Goal: Task Accomplishment & Management: Complete application form

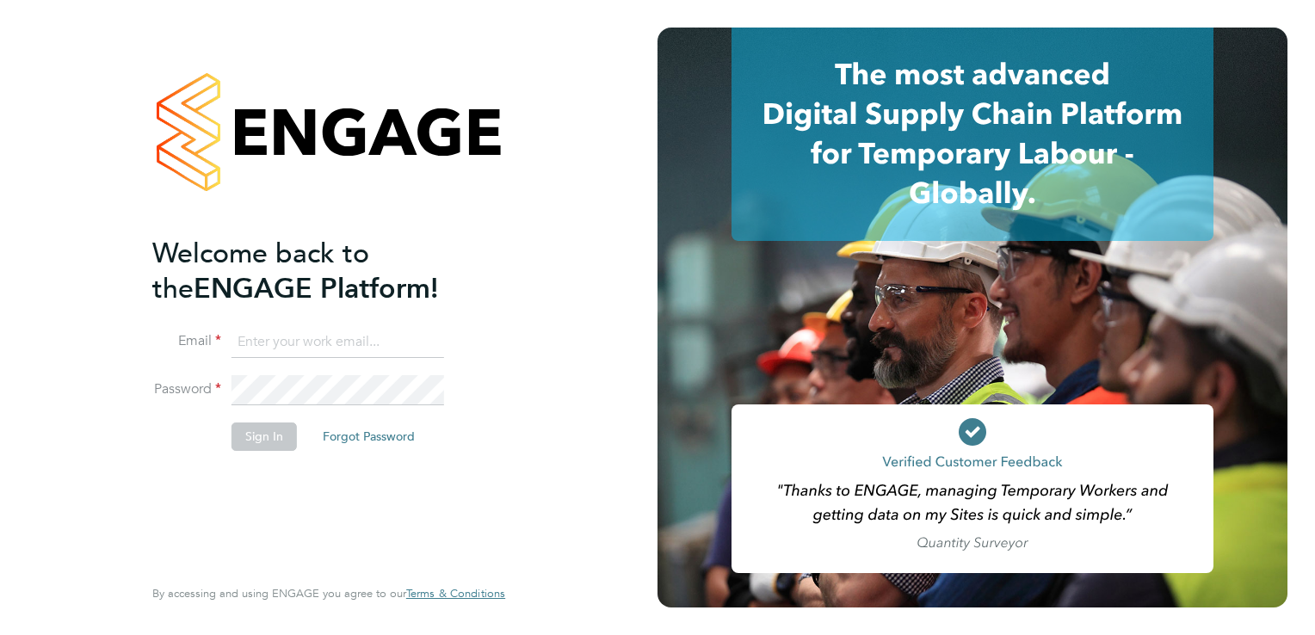
type input "[EMAIL_ADDRESS][DOMAIN_NAME]"
click at [265, 424] on button "Sign In" at bounding box center [263, 437] width 65 height 28
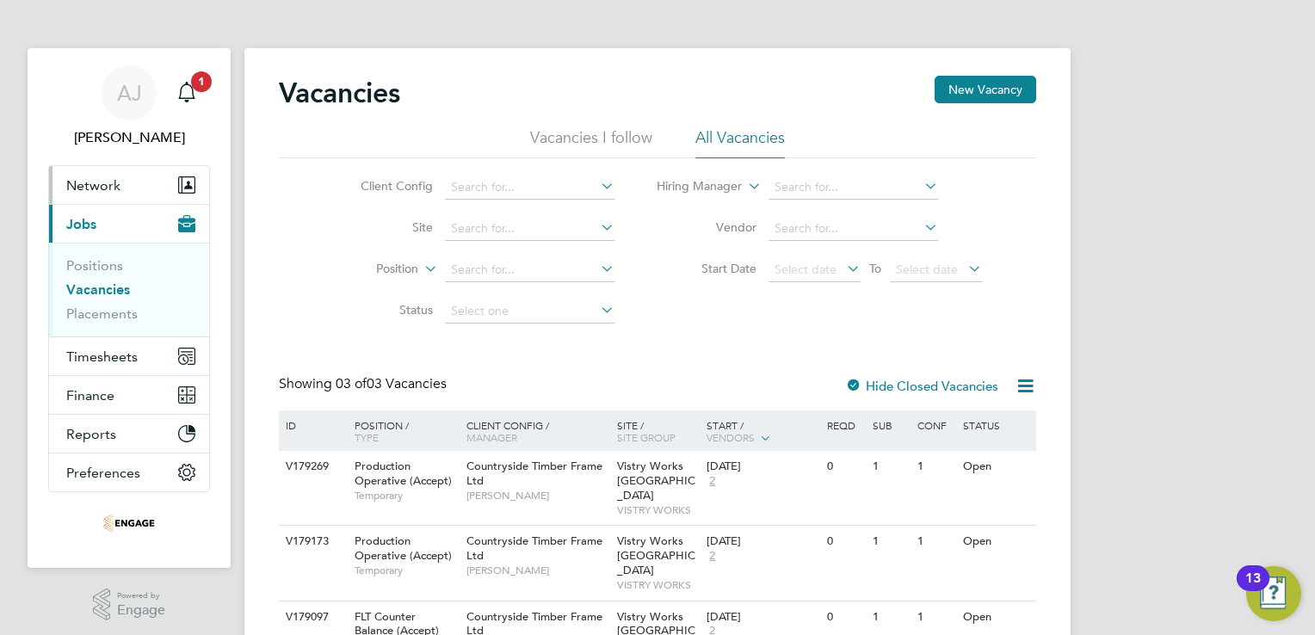
click at [183, 184] on icon "Main navigation" at bounding box center [189, 184] width 12 height 15
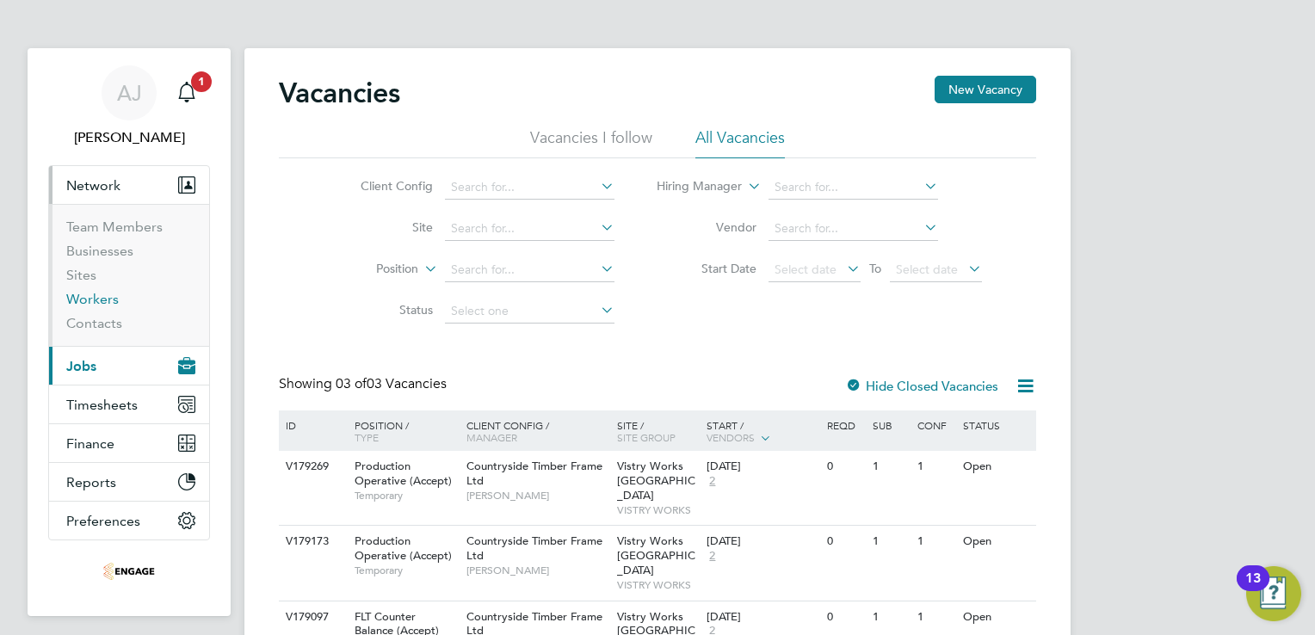
click at [79, 301] on link "Workers" at bounding box center [92, 299] width 52 height 16
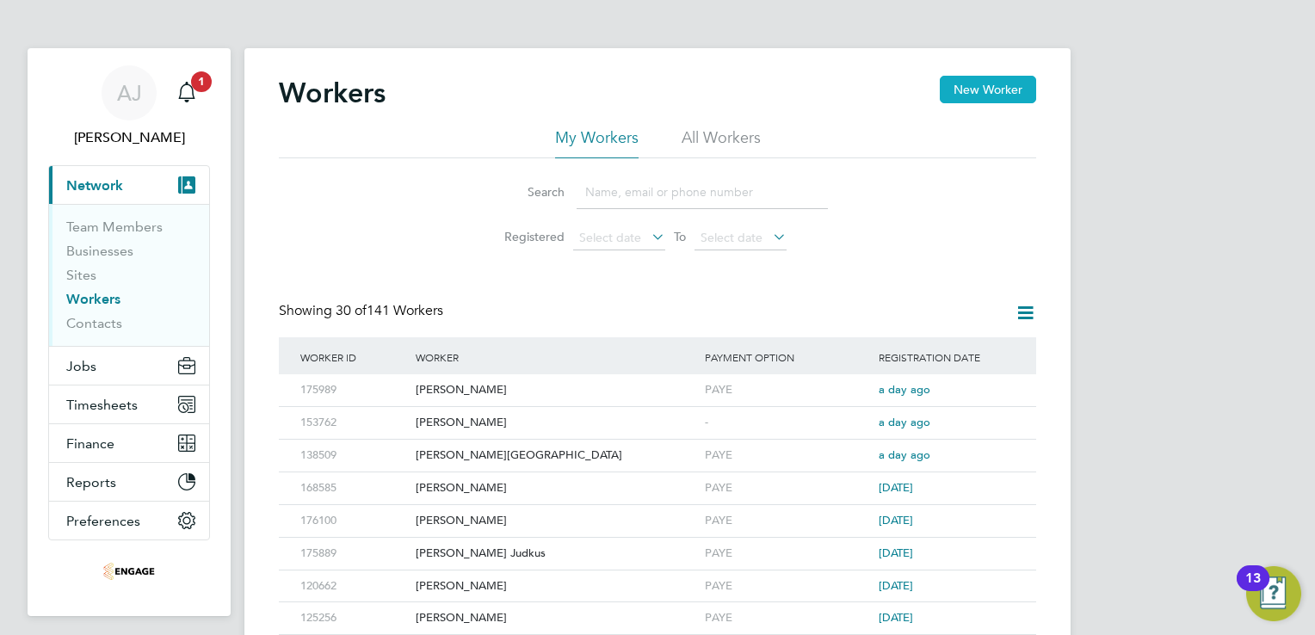
click at [980, 92] on button "New Worker" at bounding box center [988, 90] width 96 height 28
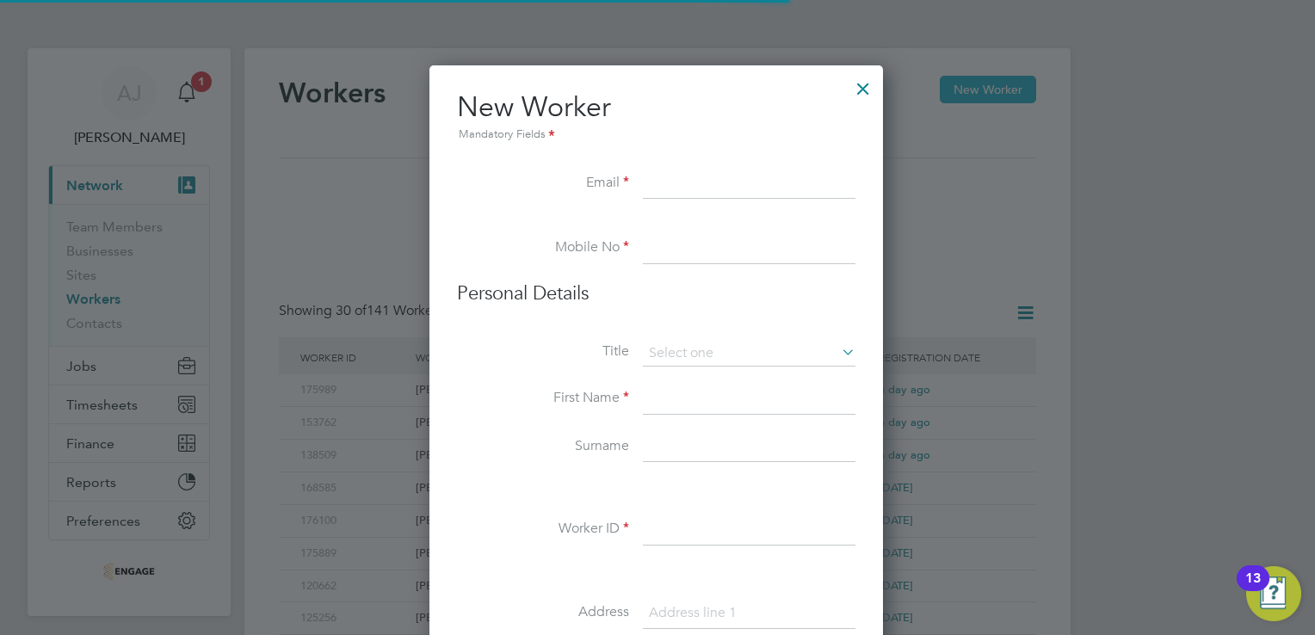
scroll to position [1459, 455]
paste input "Botanabdirabi1@gmail.com"
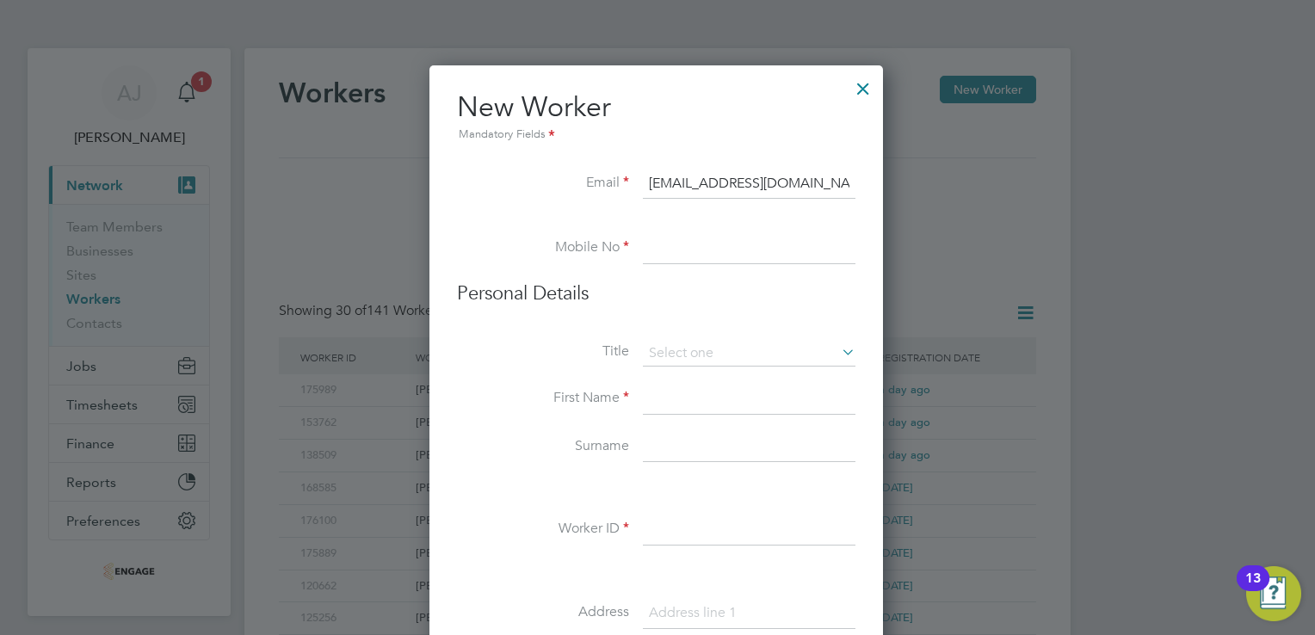
type input "Botanabdirabi1@gmail.com"
click at [669, 244] on input at bounding box center [749, 248] width 213 height 31
paste input "07847 129862"
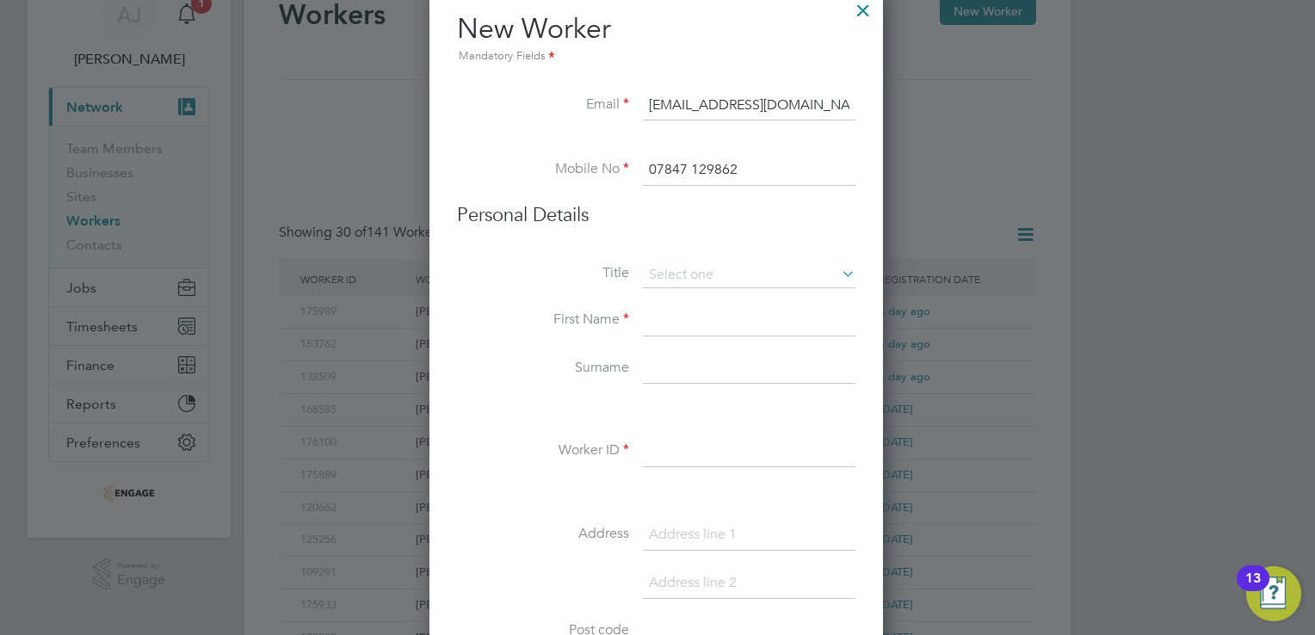
scroll to position [172, 0]
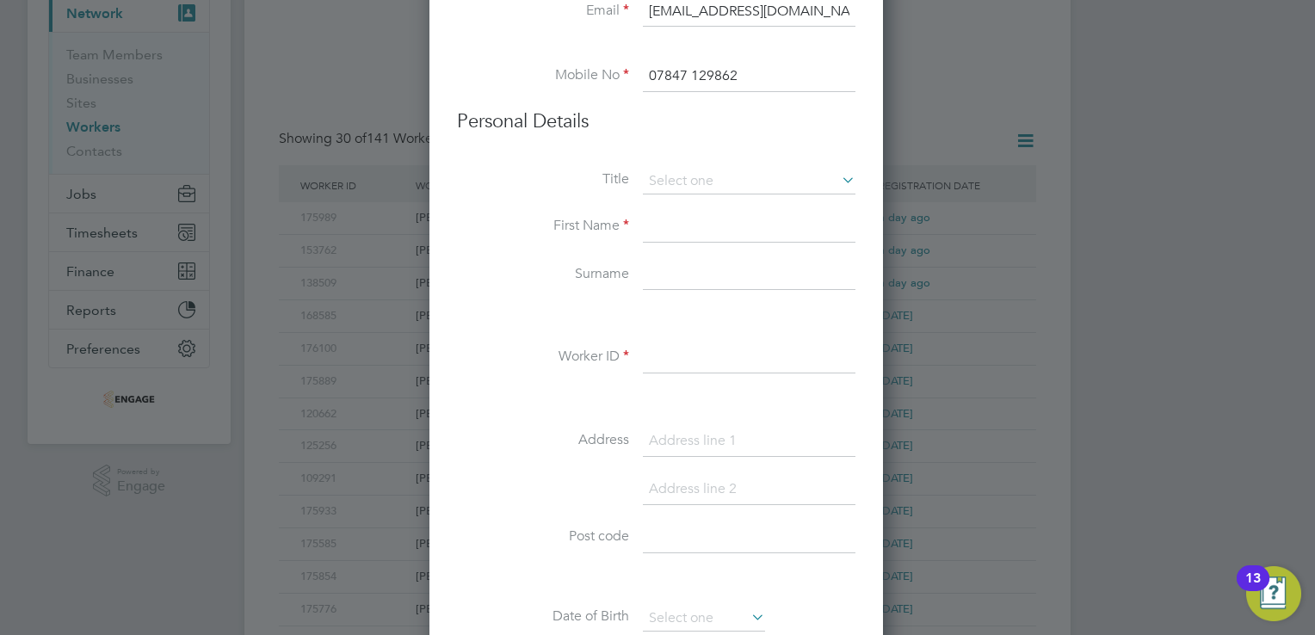
type input "07847 129862"
click at [838, 174] on icon at bounding box center [838, 180] width 0 height 24
click at [681, 181] on input at bounding box center [749, 182] width 213 height 26
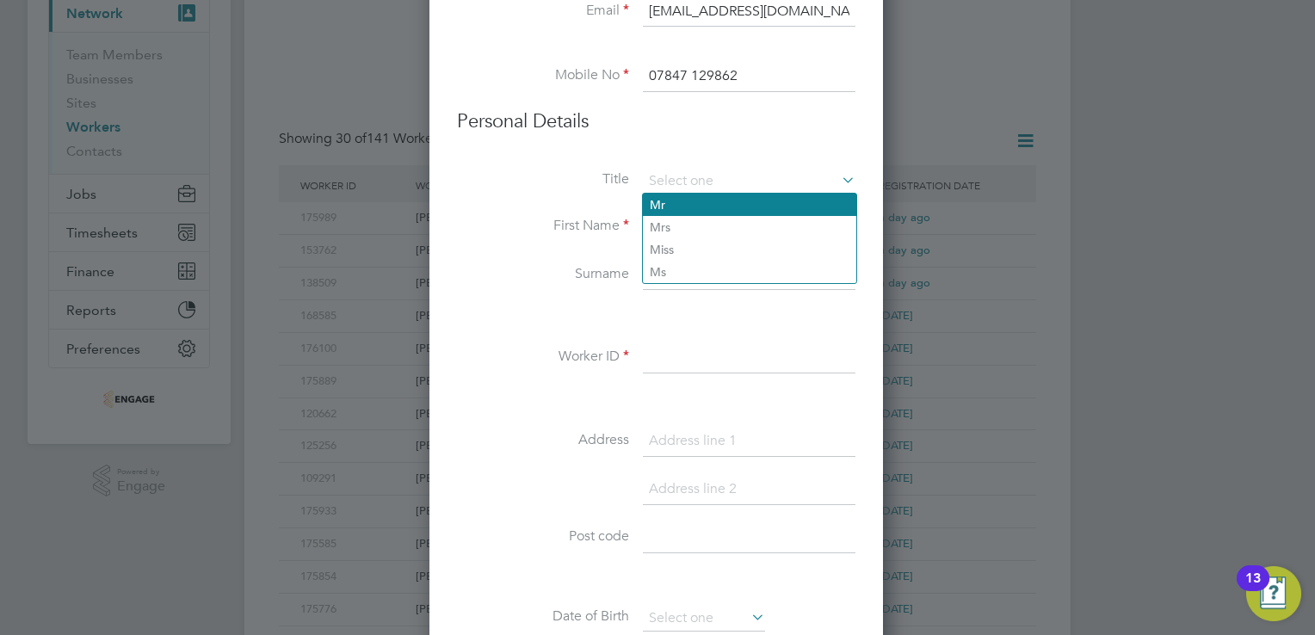
click at [671, 210] on li "Mr" at bounding box center [749, 205] width 213 height 22
type input "Mr"
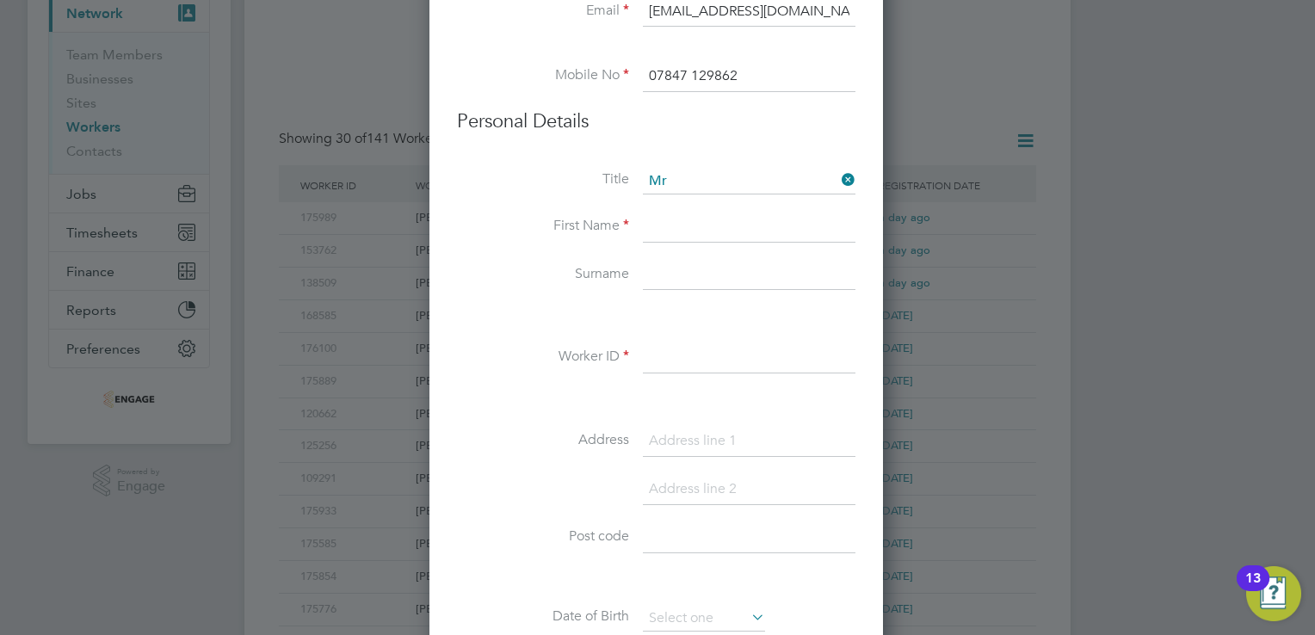
click at [671, 233] on input at bounding box center [749, 227] width 213 height 31
click at [1171, 189] on div at bounding box center [657, 317] width 1315 height 635
click at [665, 268] on input at bounding box center [749, 275] width 213 height 31
paste input "Botan"
type input "Botan"
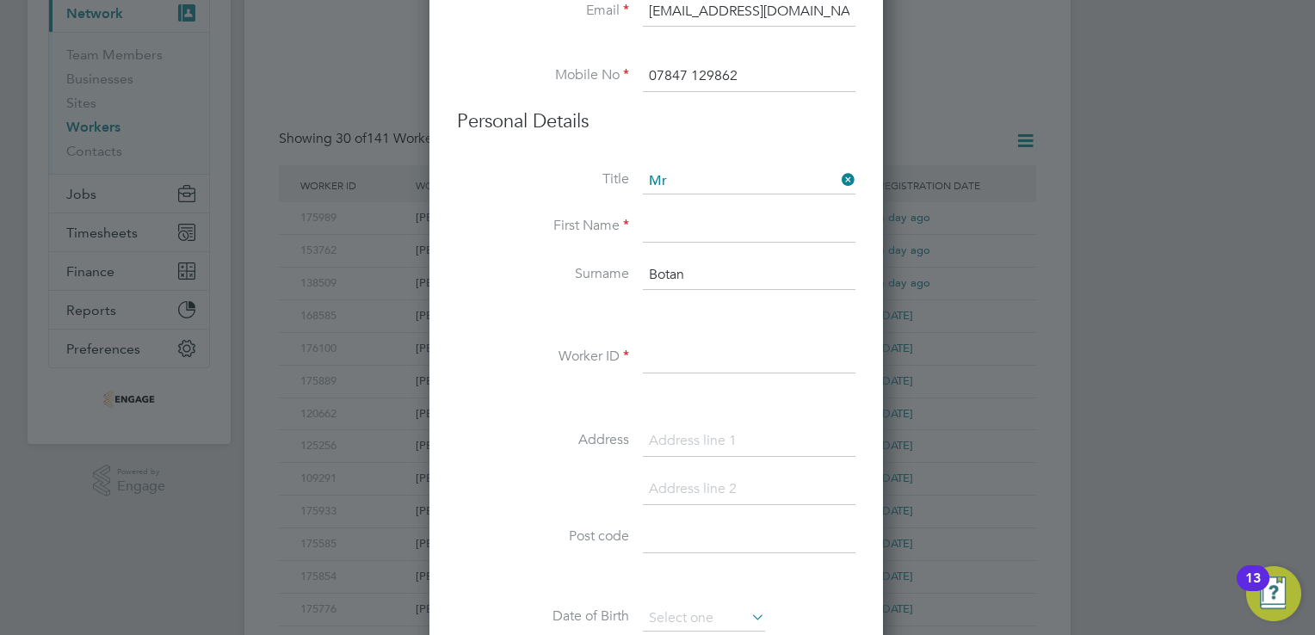
drag, startPoint x: 658, startPoint y: 219, endPoint x: 663, endPoint y: 227, distance: 8.9
click at [659, 219] on input at bounding box center [749, 227] width 213 height 31
type input "Abdiradi"
click at [684, 349] on input at bounding box center [749, 357] width 213 height 31
paste input "176065"
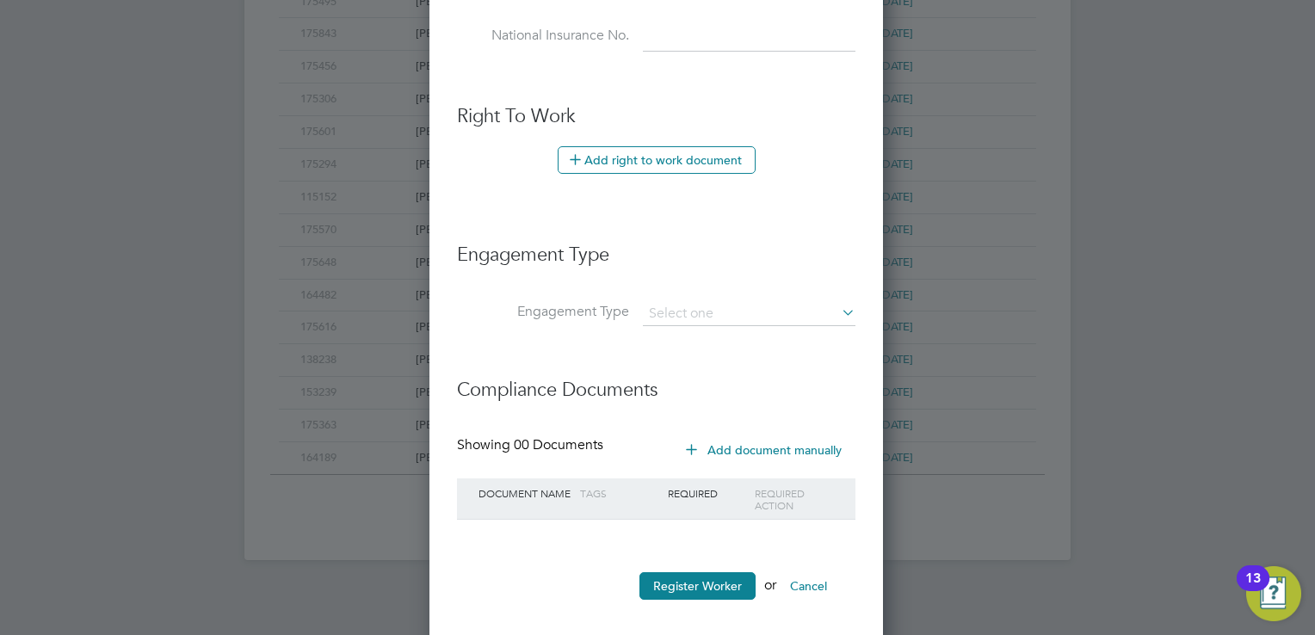
scroll to position [888, 0]
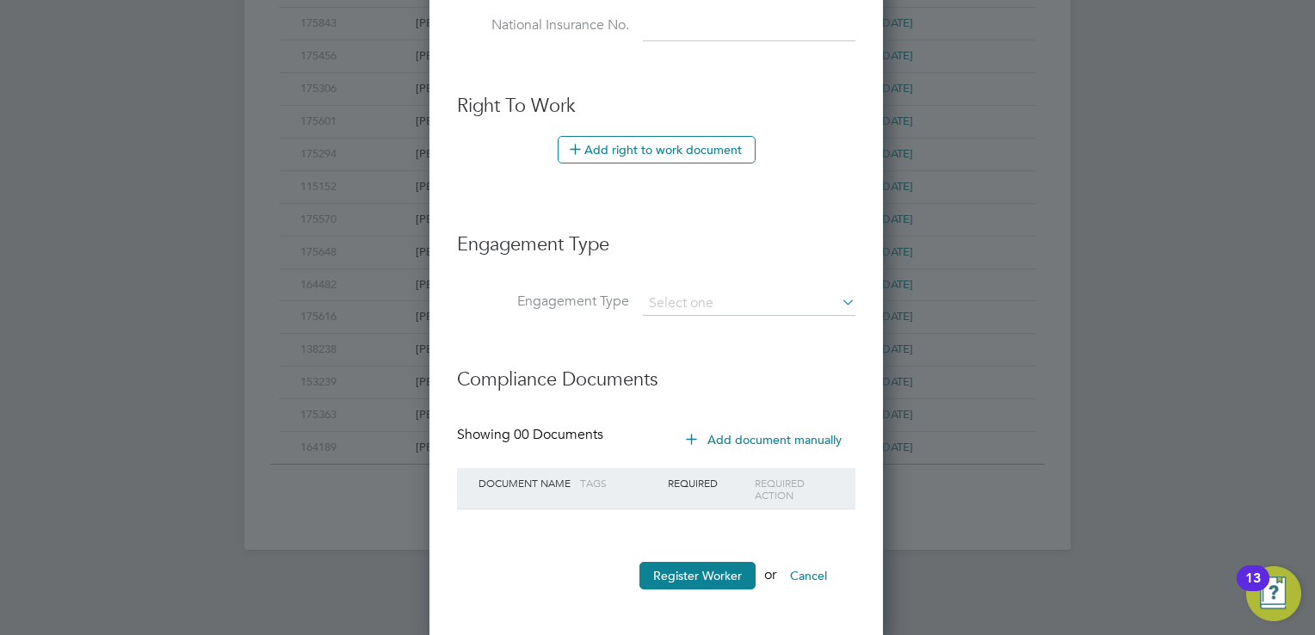
type input "176065"
click at [838, 293] on icon at bounding box center [838, 302] width 0 height 24
click at [833, 296] on input at bounding box center [749, 304] width 213 height 24
click at [709, 346] on li "PAYE Direct" at bounding box center [749, 348] width 213 height 25
type input "PAYE Direct"
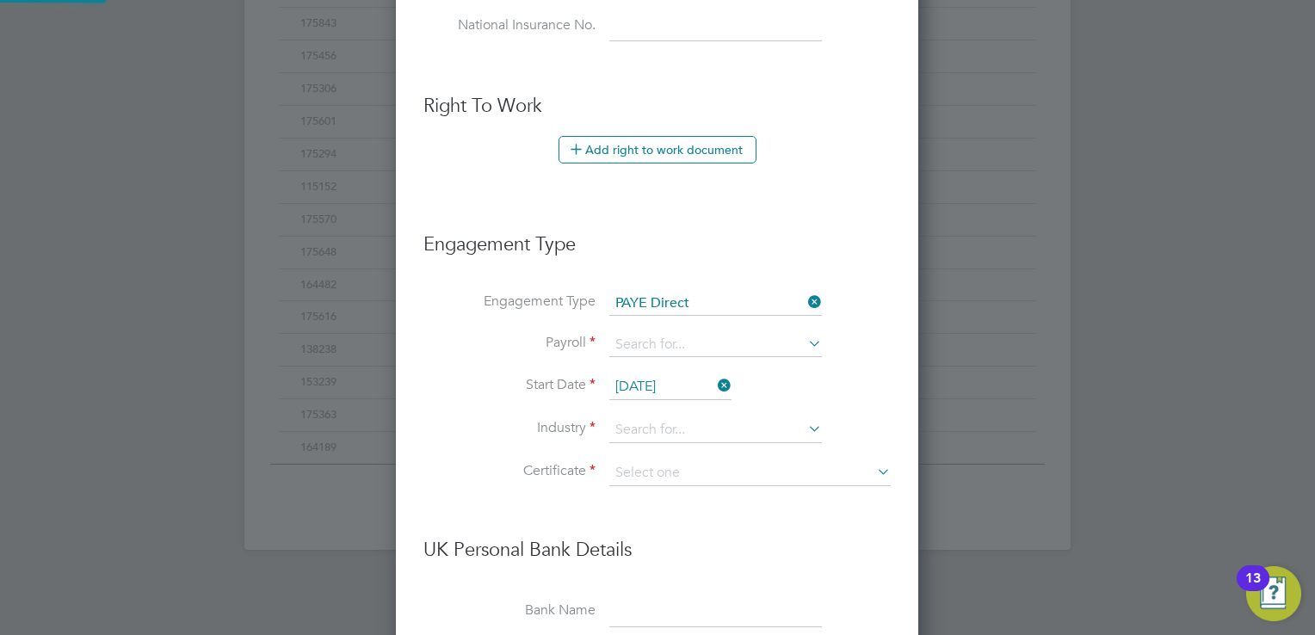
scroll to position [1958, 523]
click at [686, 341] on input at bounding box center [715, 345] width 213 height 24
click at [649, 364] on li "PAYE" at bounding box center [715, 365] width 213 height 25
type input "PAYE"
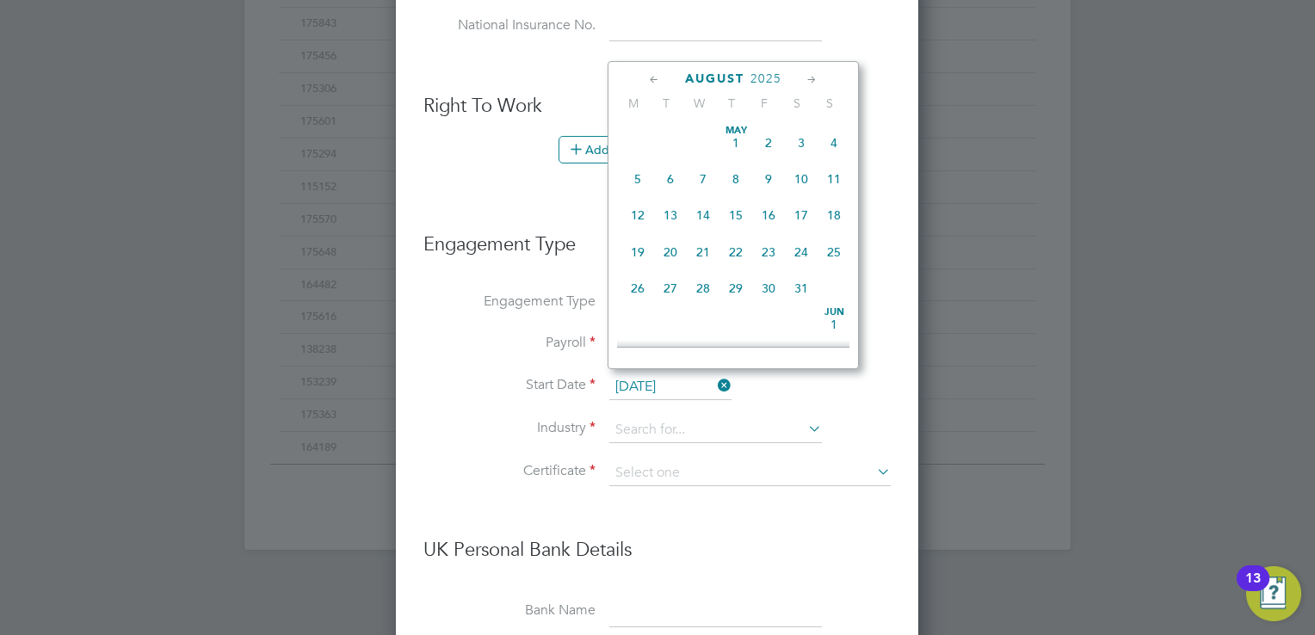
click at [668, 384] on input "28 Aug 2025" at bounding box center [670, 387] width 122 height 26
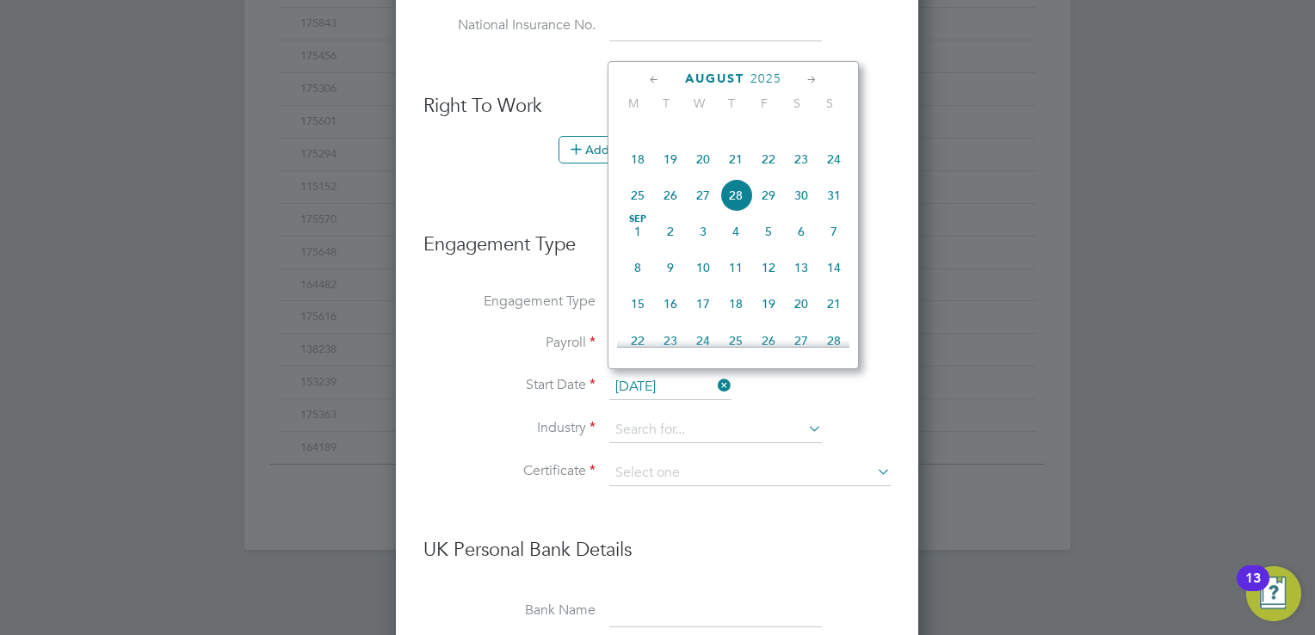
click at [764, 212] on span "29" at bounding box center [768, 195] width 33 height 33
type input "29 Aug 2025"
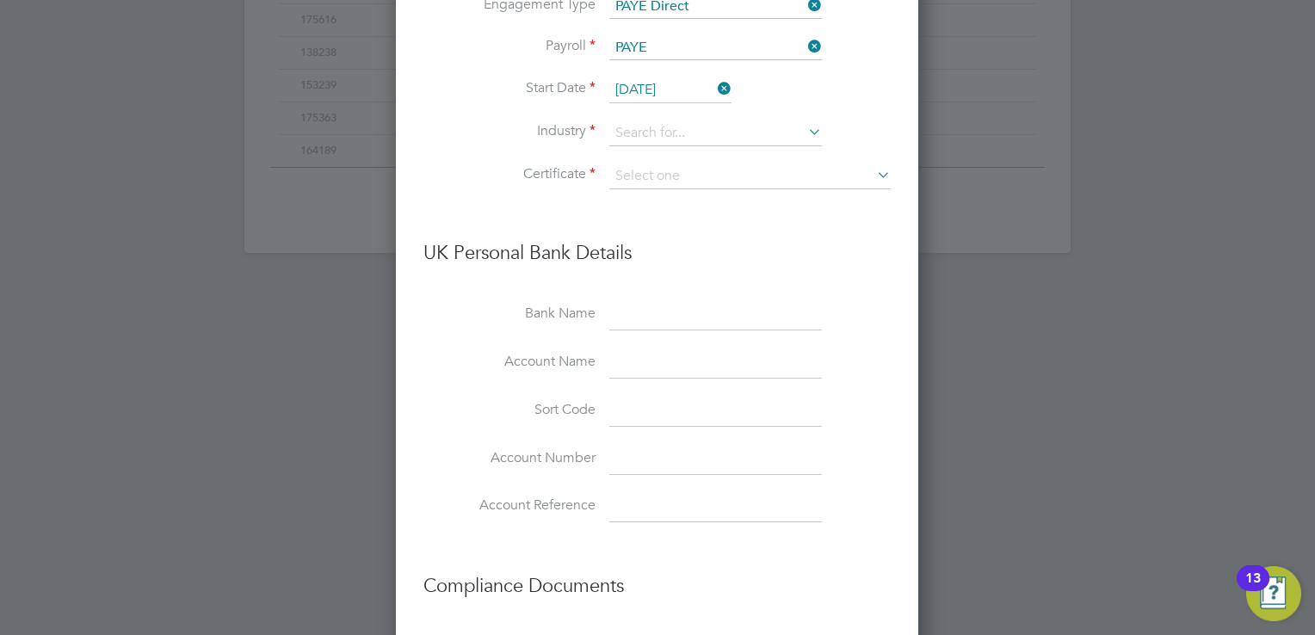
scroll to position [1044, 0]
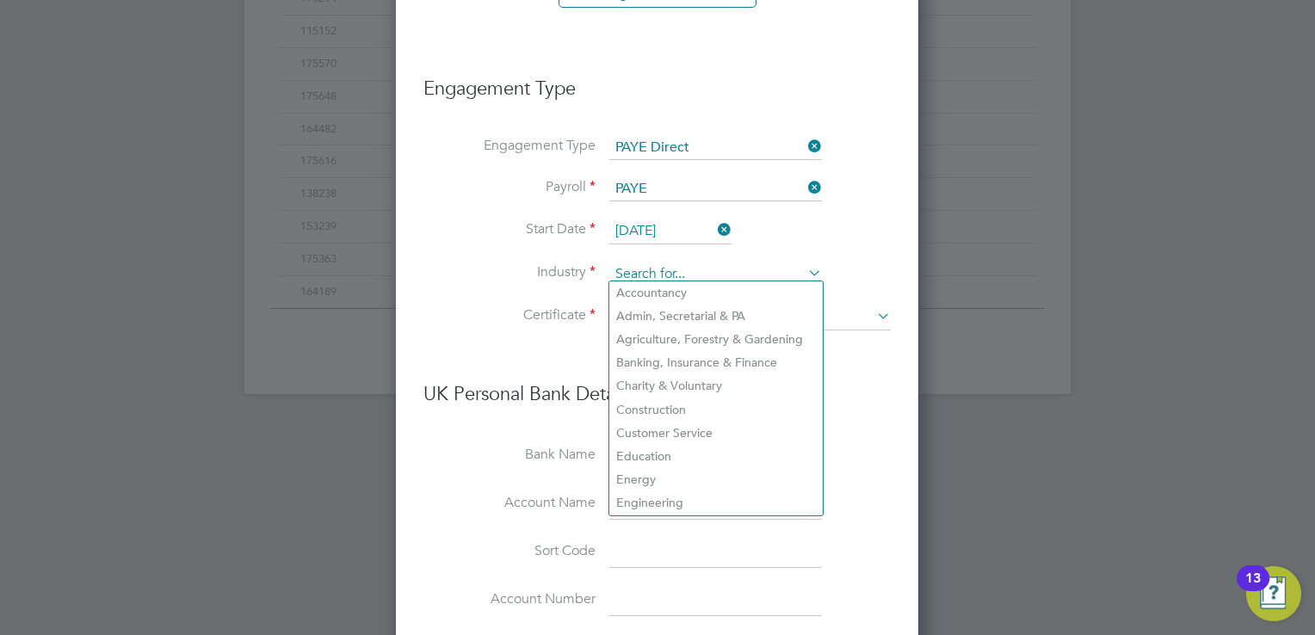
click at [645, 270] on input at bounding box center [715, 275] width 213 height 26
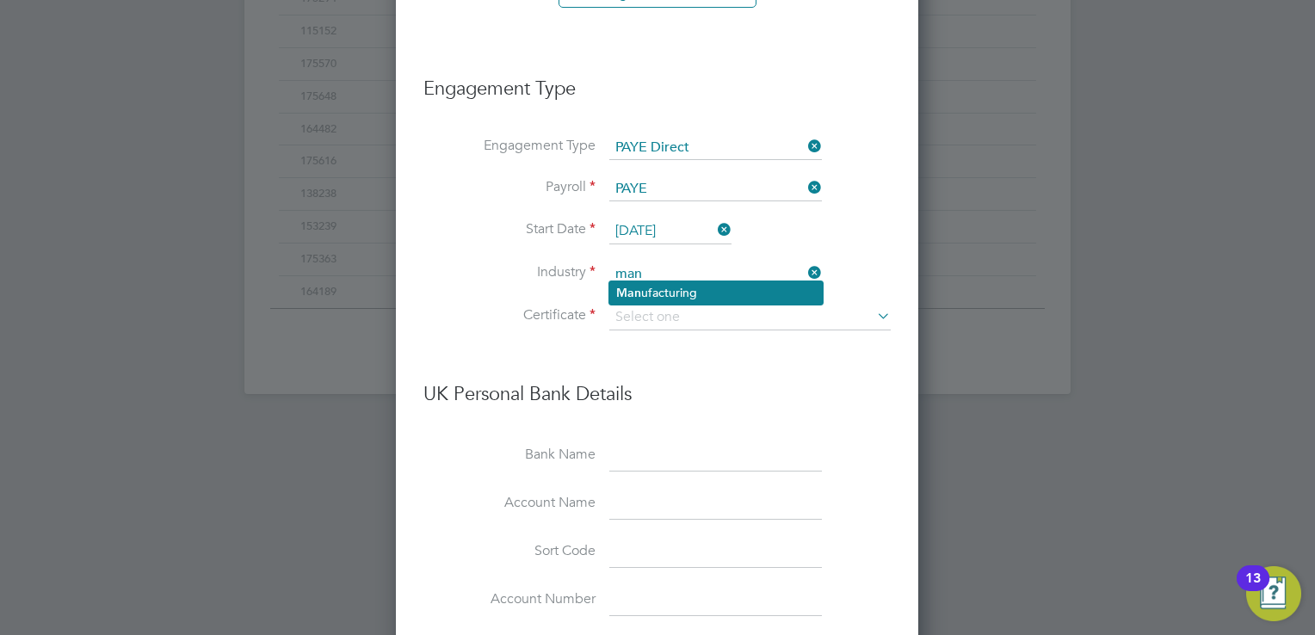
click at [661, 286] on li "Man ufacturing" at bounding box center [715, 292] width 213 height 23
type input "Manufacturing"
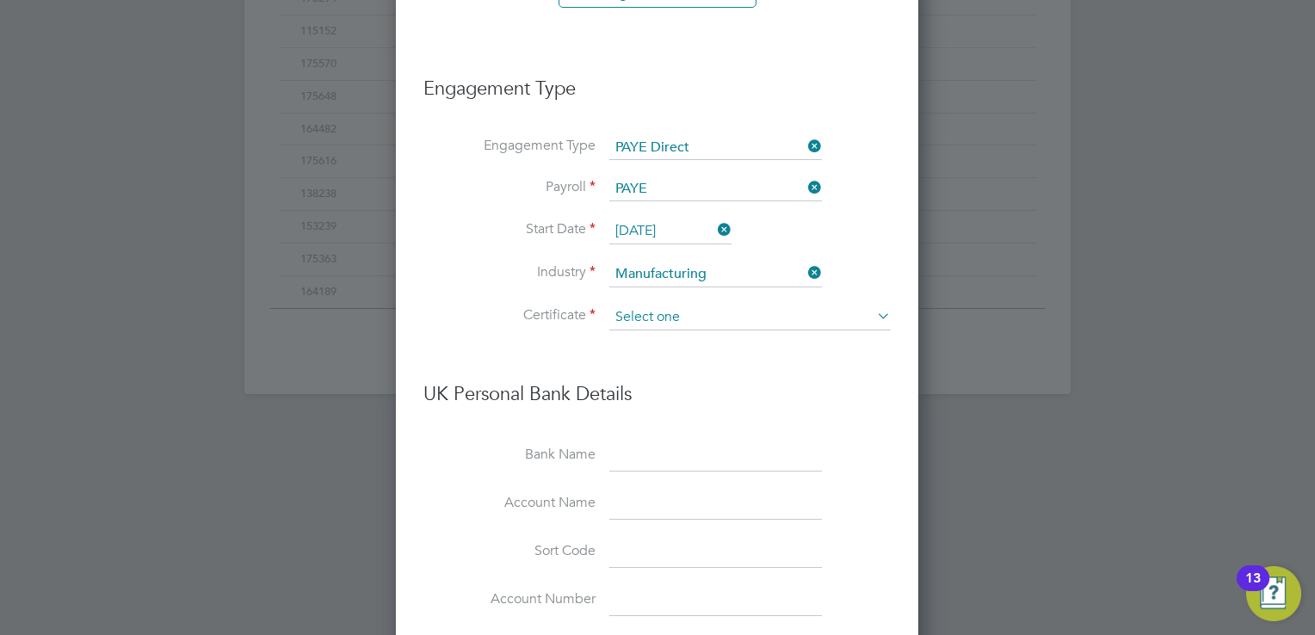
click at [662, 309] on input at bounding box center [749, 318] width 281 height 26
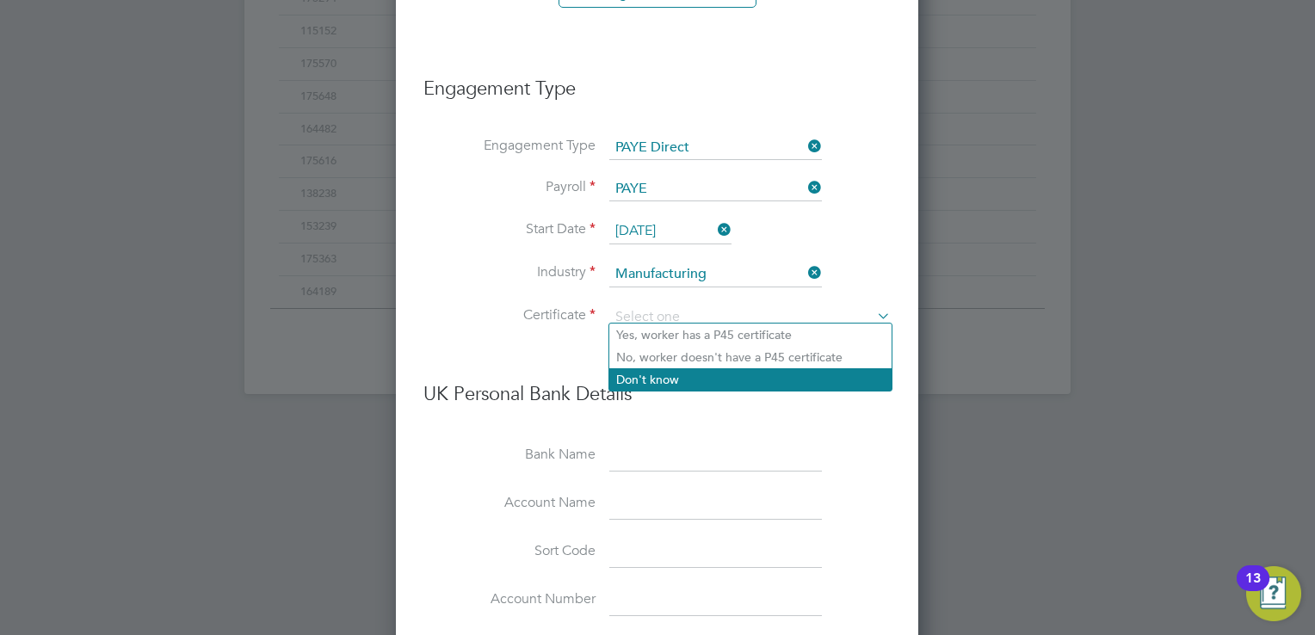
click at [657, 377] on li "Don't know" at bounding box center [750, 379] width 282 height 22
type input "Don't know"
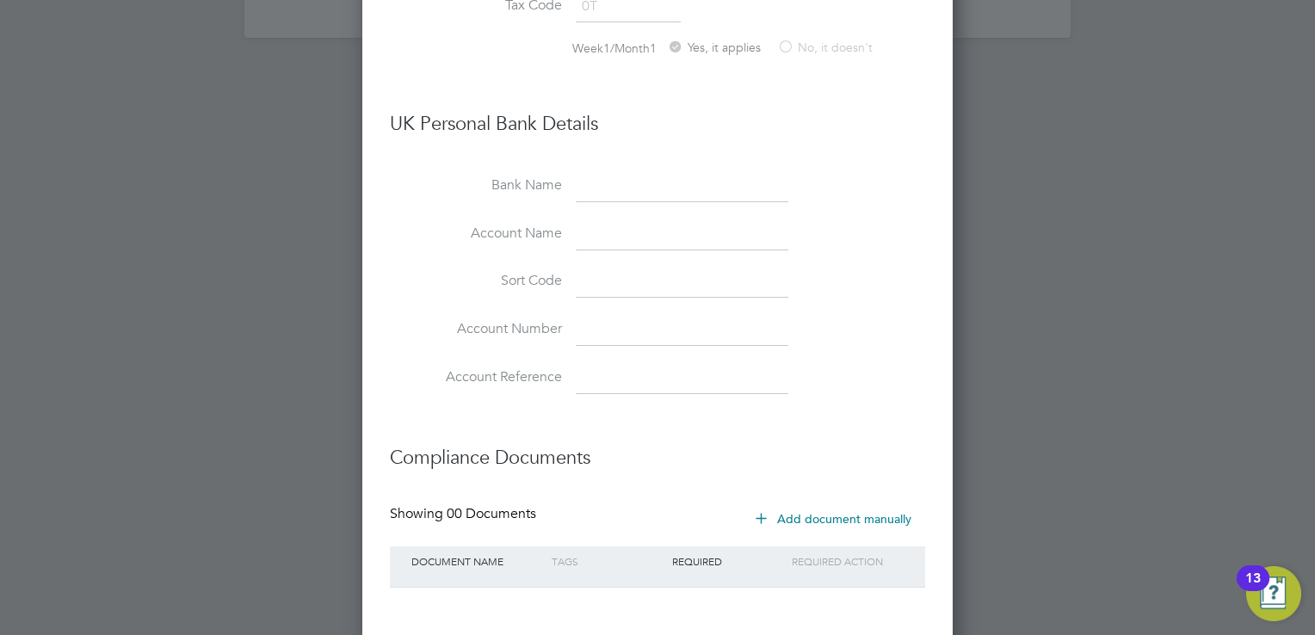
scroll to position [1474, 0]
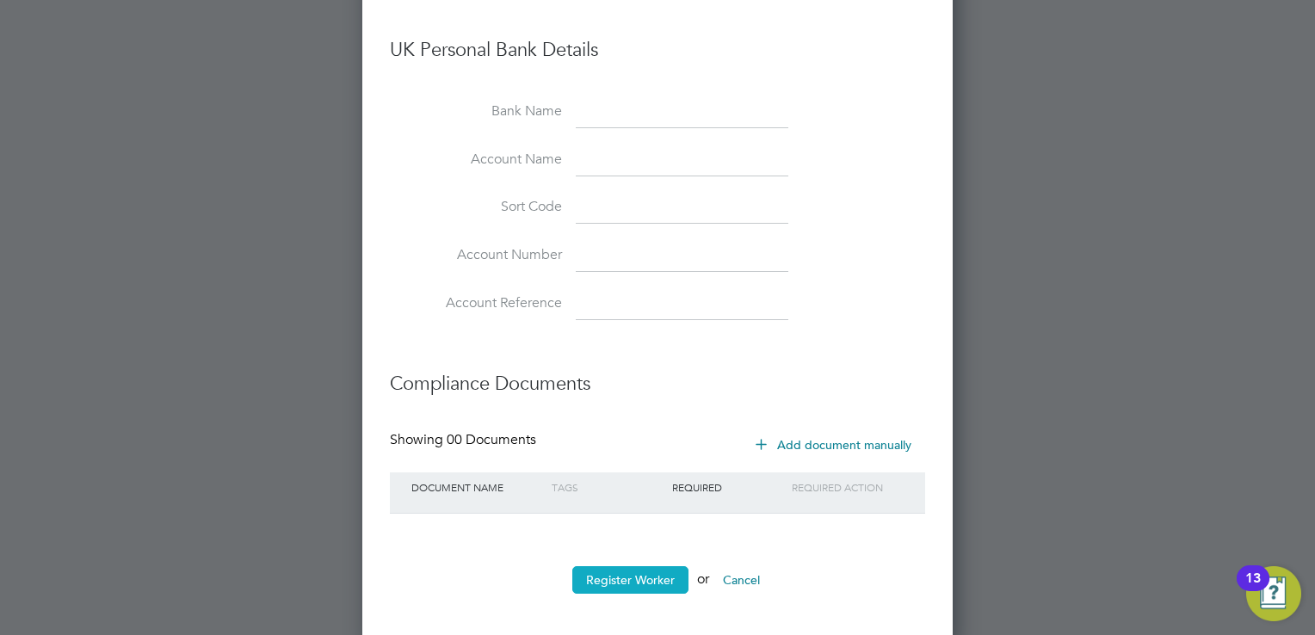
click at [646, 573] on button "Register Worker" at bounding box center [630, 580] width 116 height 28
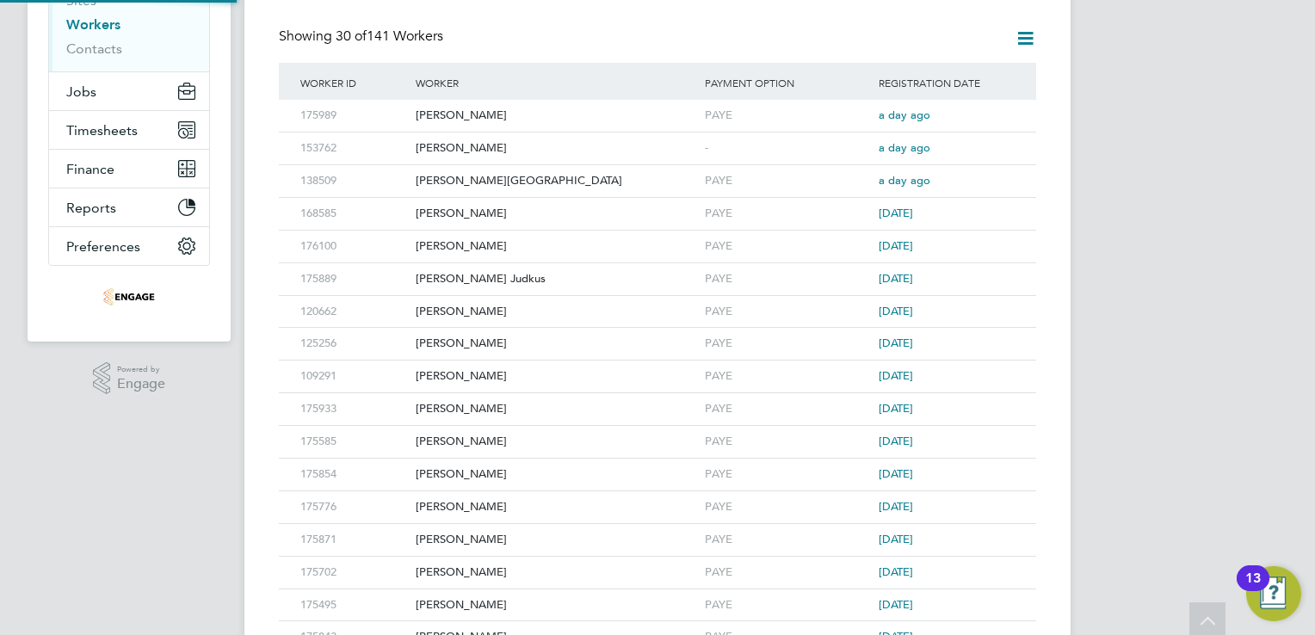
scroll to position [0, 0]
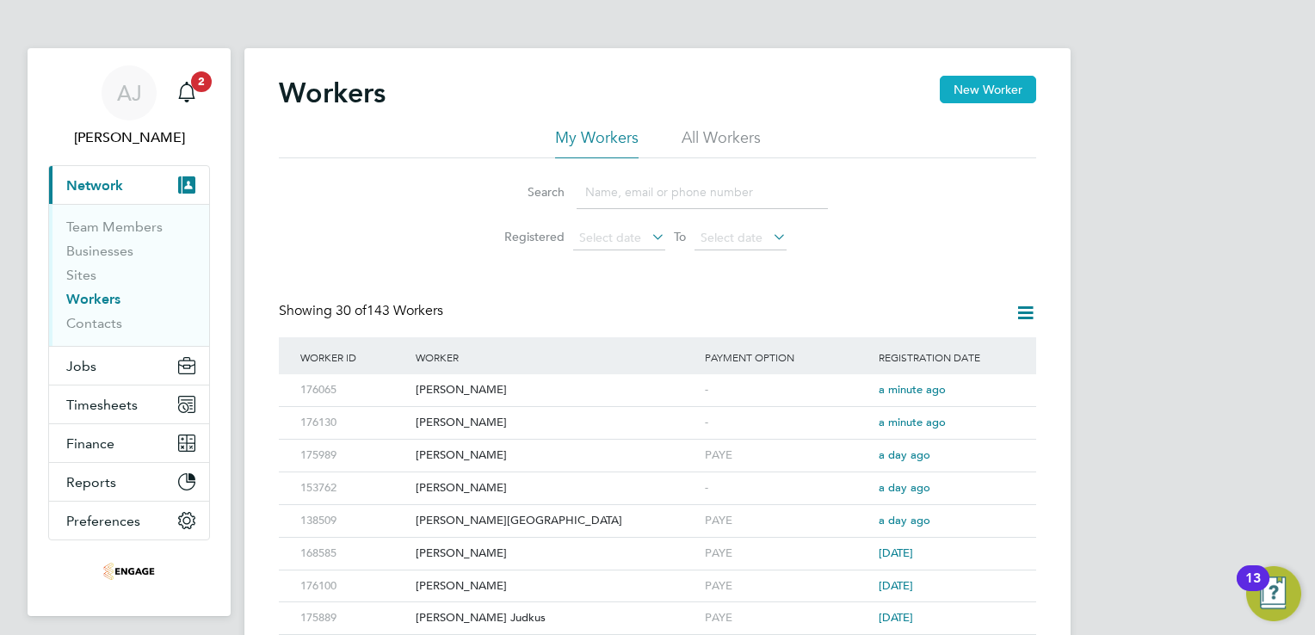
click at [1005, 84] on button "New Worker" at bounding box center [988, 90] width 96 height 28
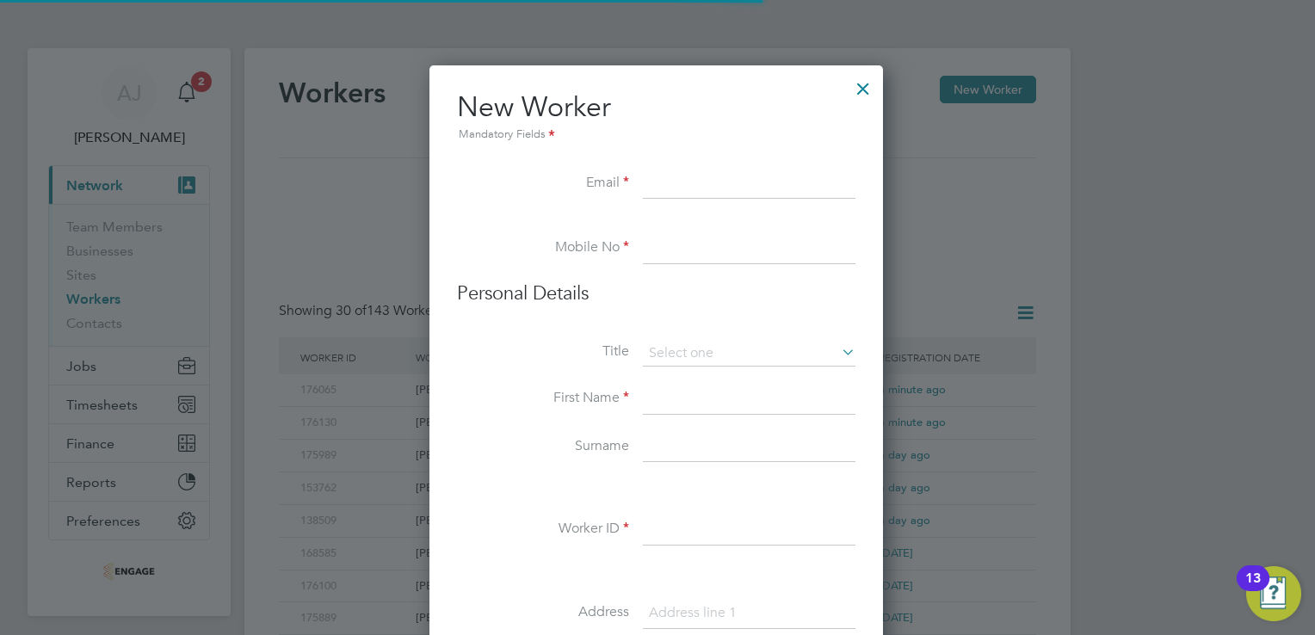
scroll to position [1459, 455]
paste input "jamaalpinney@gmail.com"
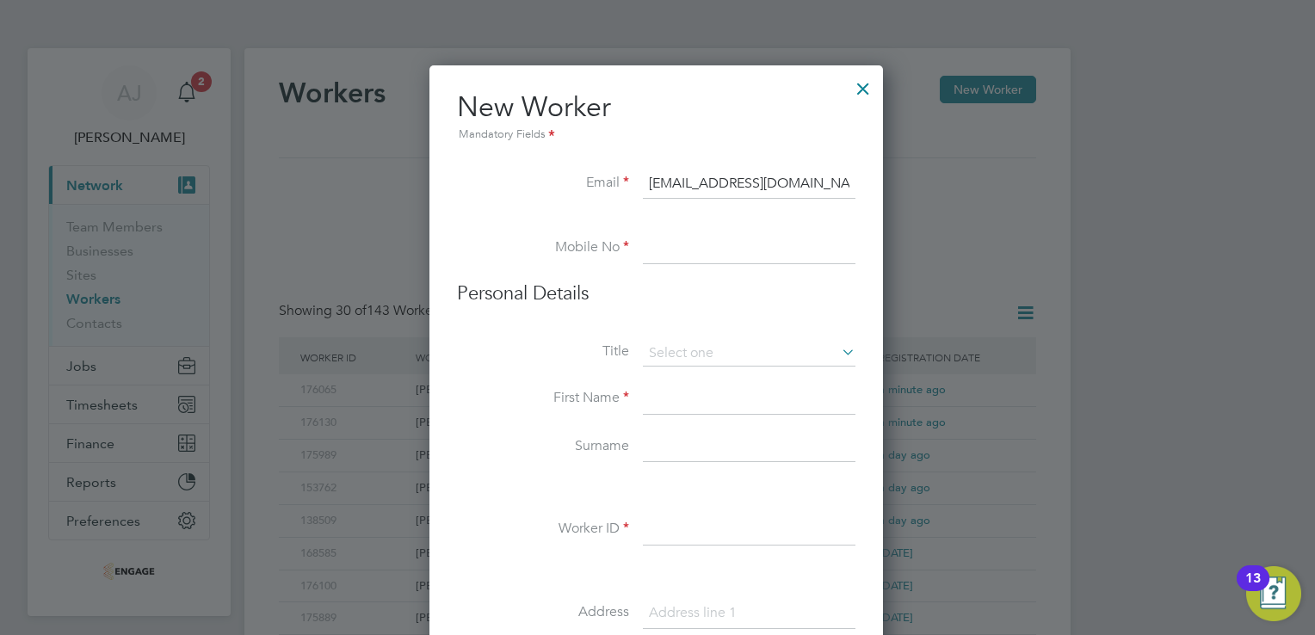
type input "jamaalpinney@gmail.com"
click at [655, 250] on input at bounding box center [749, 248] width 213 height 31
paste input "07951 797220"
type input "07951 797220"
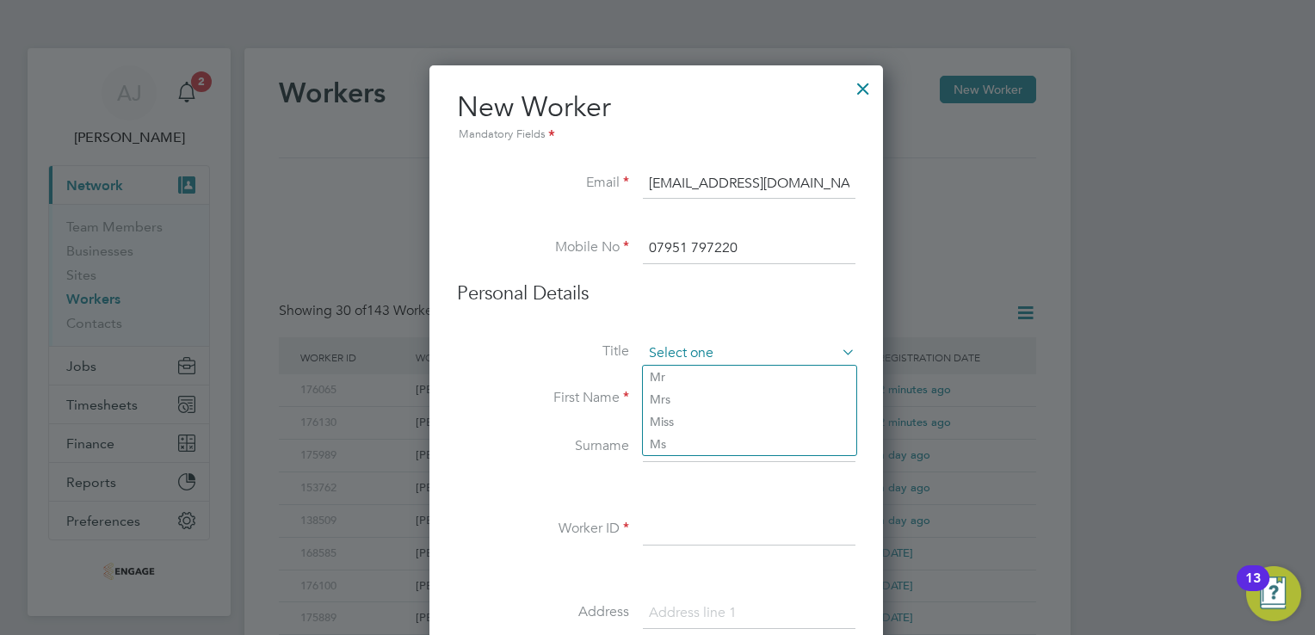
click at [737, 345] on input at bounding box center [749, 354] width 213 height 26
click at [663, 379] on li "Mr" at bounding box center [749, 377] width 213 height 22
type input "Mr"
click at [658, 447] on input at bounding box center [749, 447] width 213 height 31
paste input "Pinney"
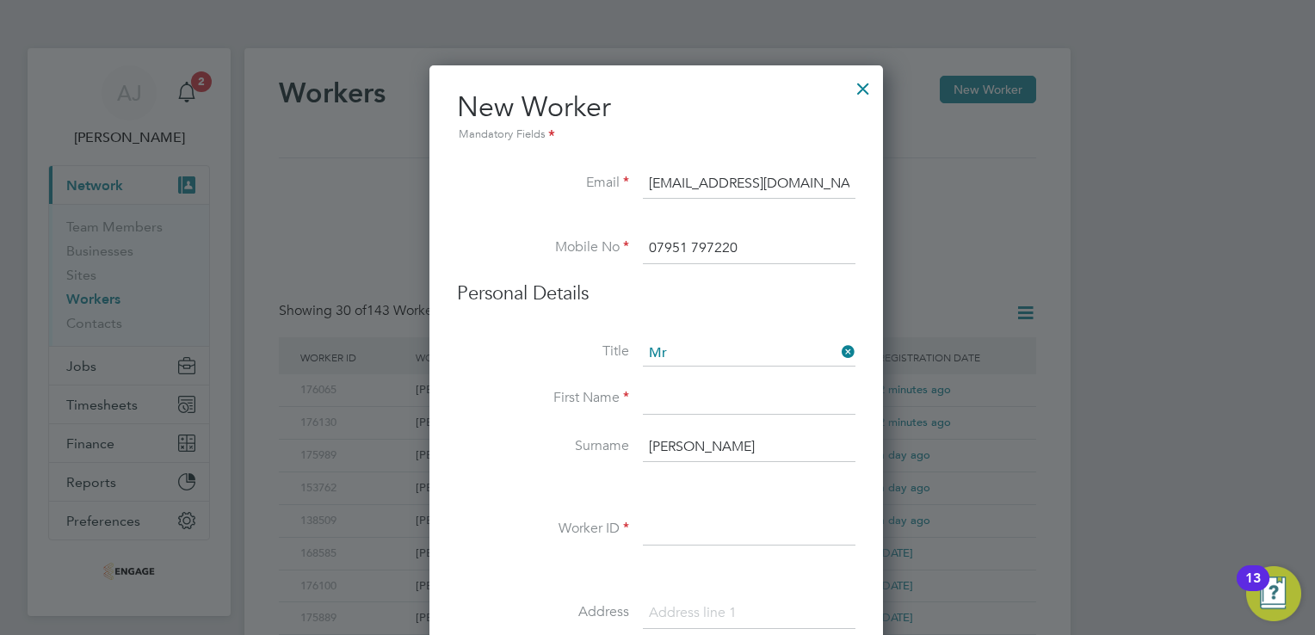
type input "Pinney"
click at [655, 398] on input at bounding box center [749, 399] width 213 height 31
paste input "Jamaal"
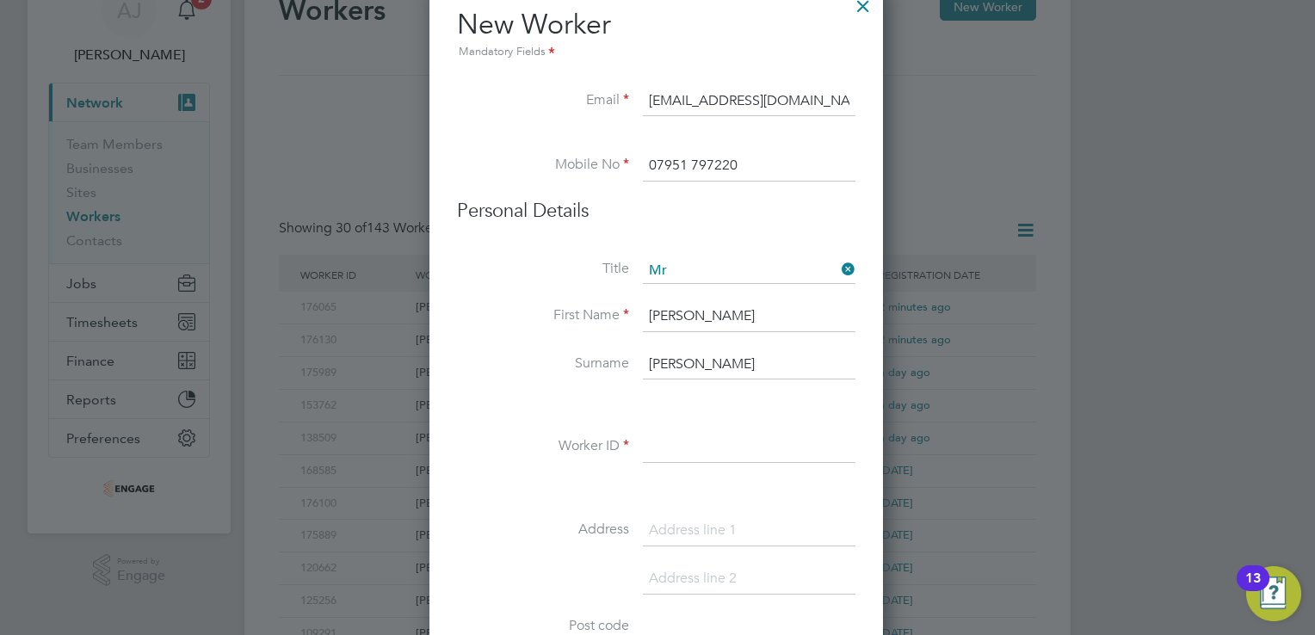
scroll to position [172, 0]
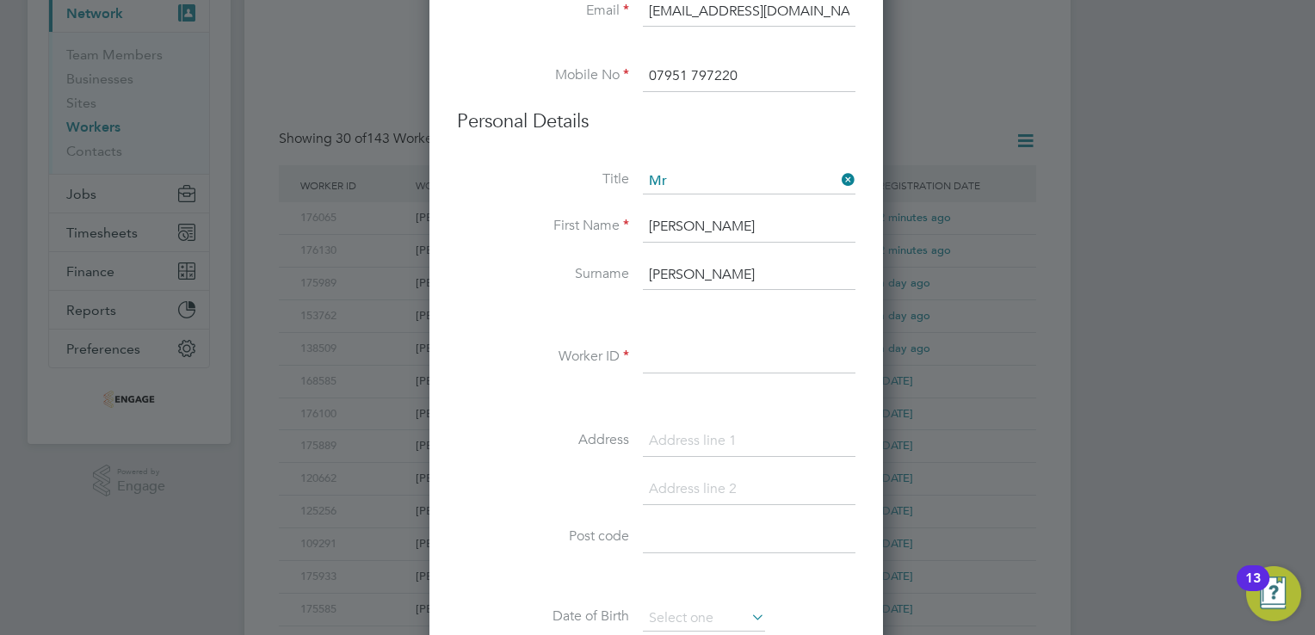
type input "Jamaal"
click at [666, 354] on input at bounding box center [749, 357] width 213 height 31
paste input "176076"
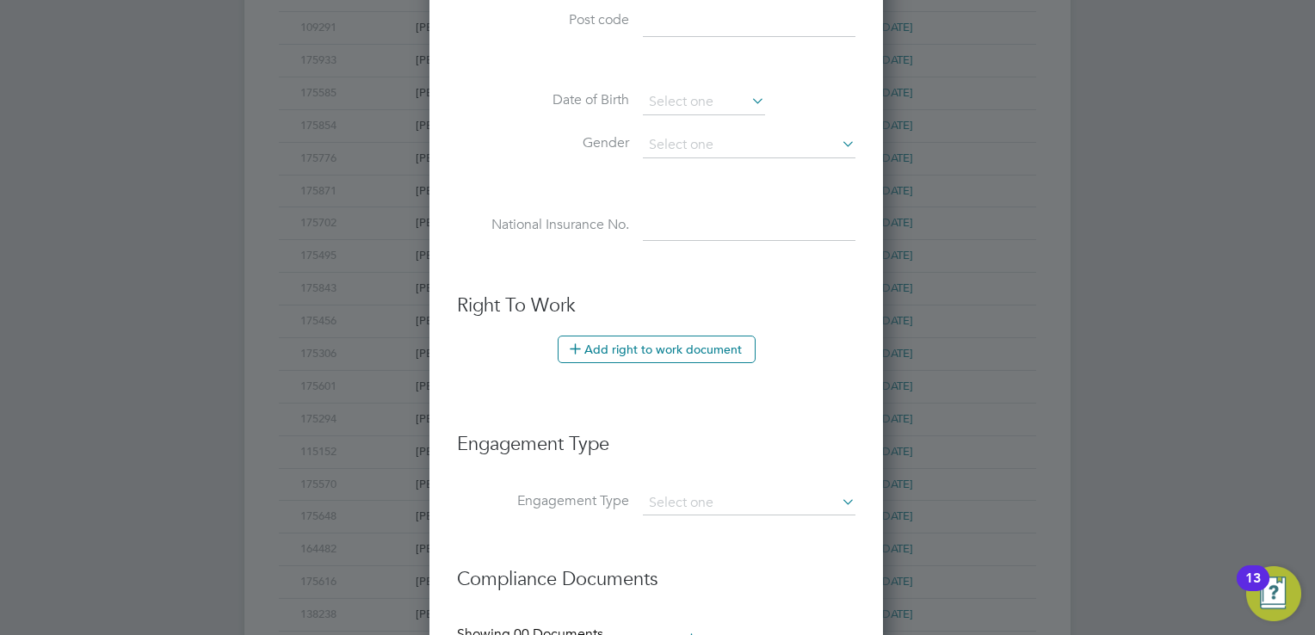
scroll to position [888, 0]
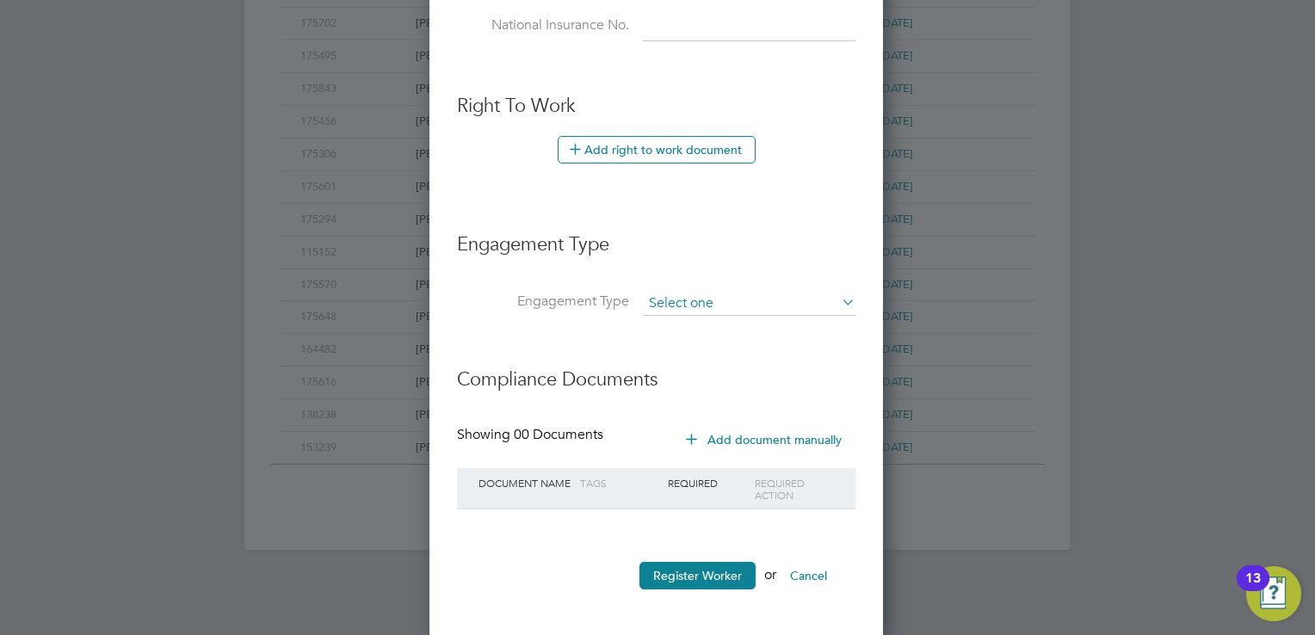
type input "176076"
click at [664, 301] on input at bounding box center [749, 304] width 213 height 24
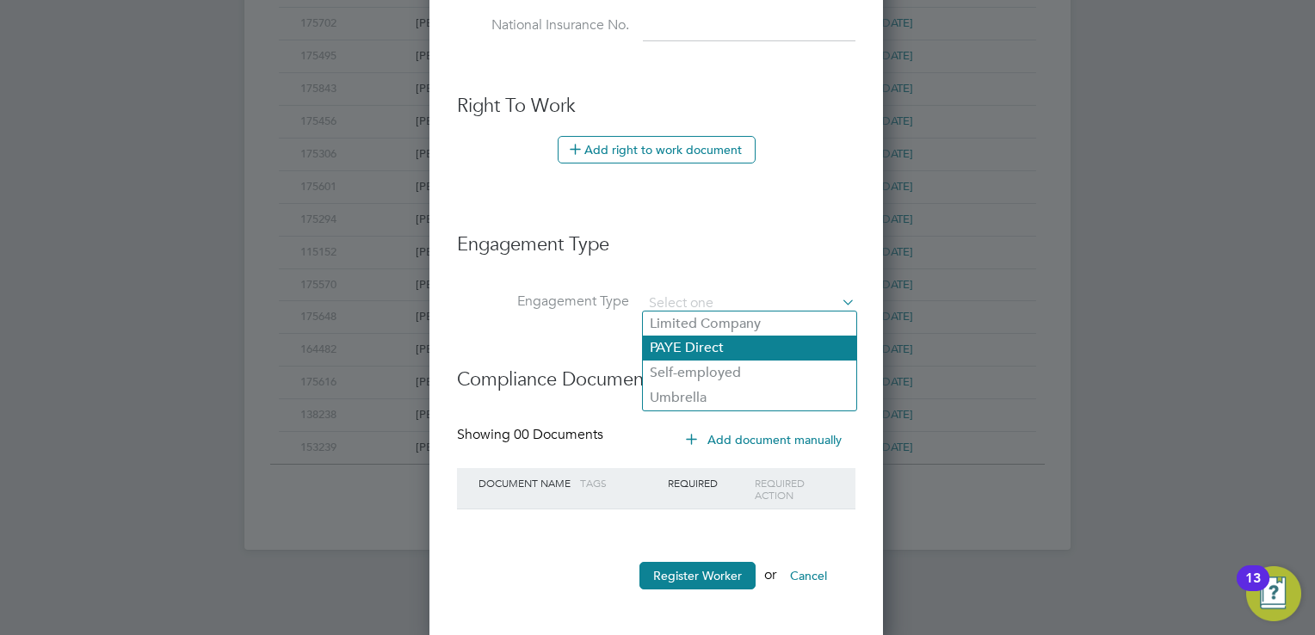
click at [684, 349] on li "PAYE Direct" at bounding box center [749, 348] width 213 height 25
type input "PAYE Direct"
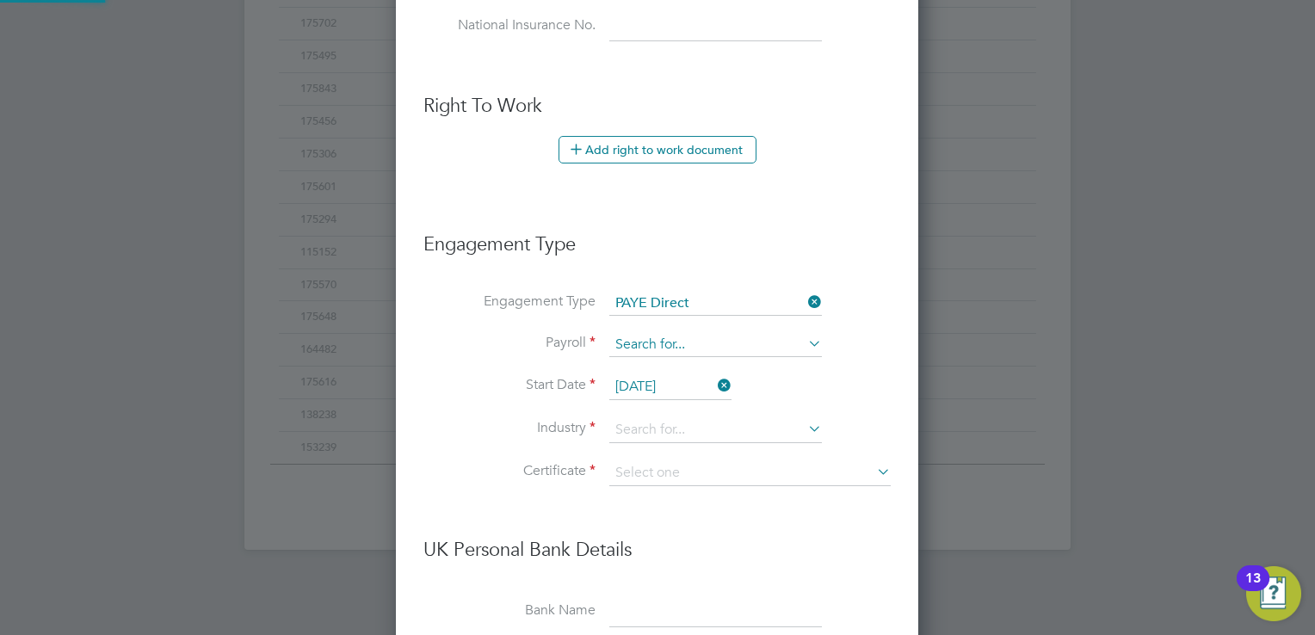
scroll to position [1958, 523]
click at [626, 340] on input at bounding box center [715, 345] width 213 height 24
click at [632, 356] on li "PAYE" at bounding box center [715, 365] width 213 height 25
type input "PAYE"
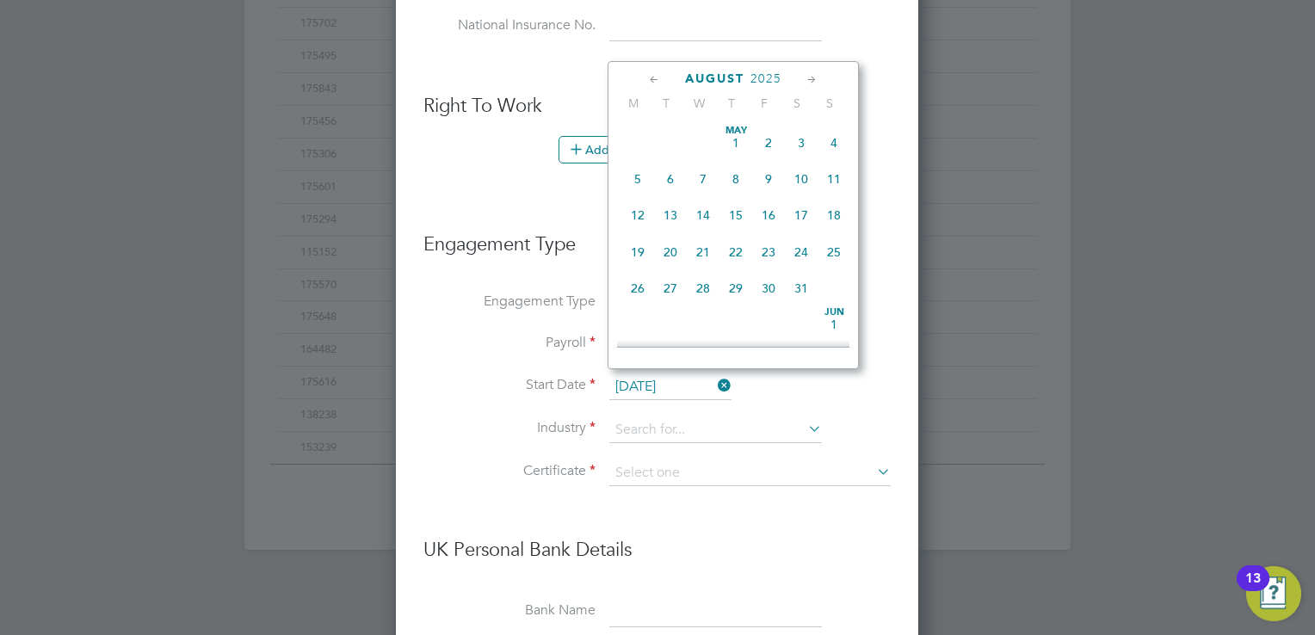
click at [652, 384] on input "28 Aug 2025" at bounding box center [670, 387] width 122 height 26
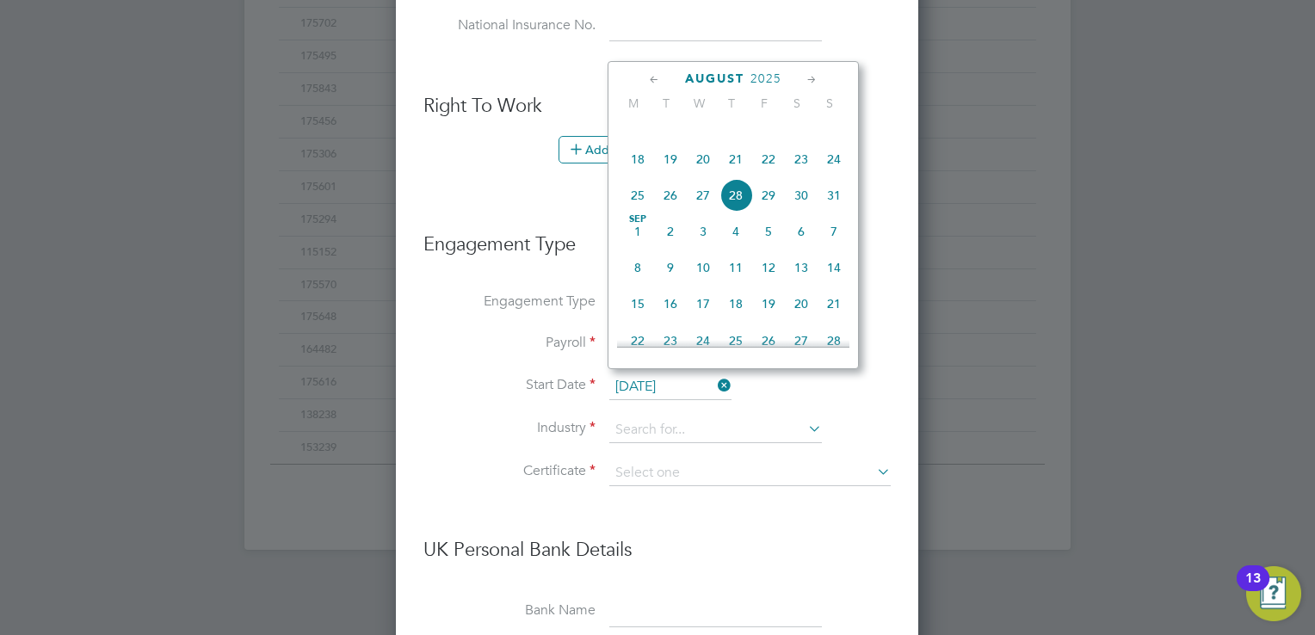
click at [768, 212] on span "29" at bounding box center [768, 195] width 33 height 33
type input "29 Aug 2025"
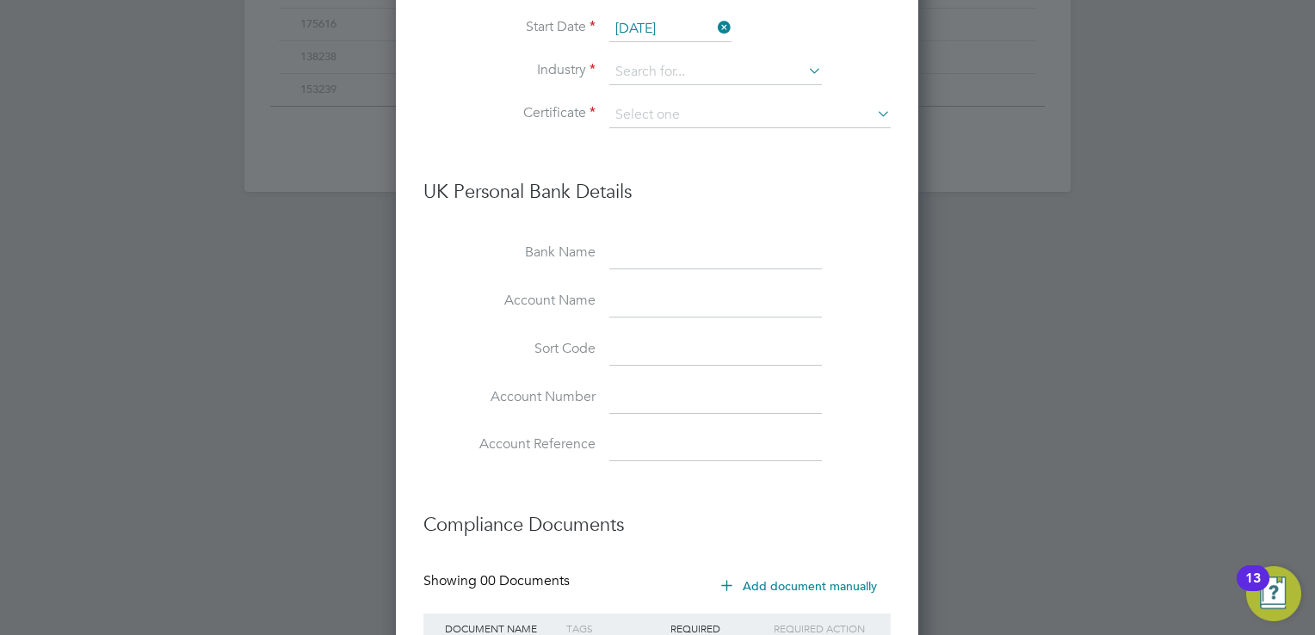
scroll to position [1130, 0]
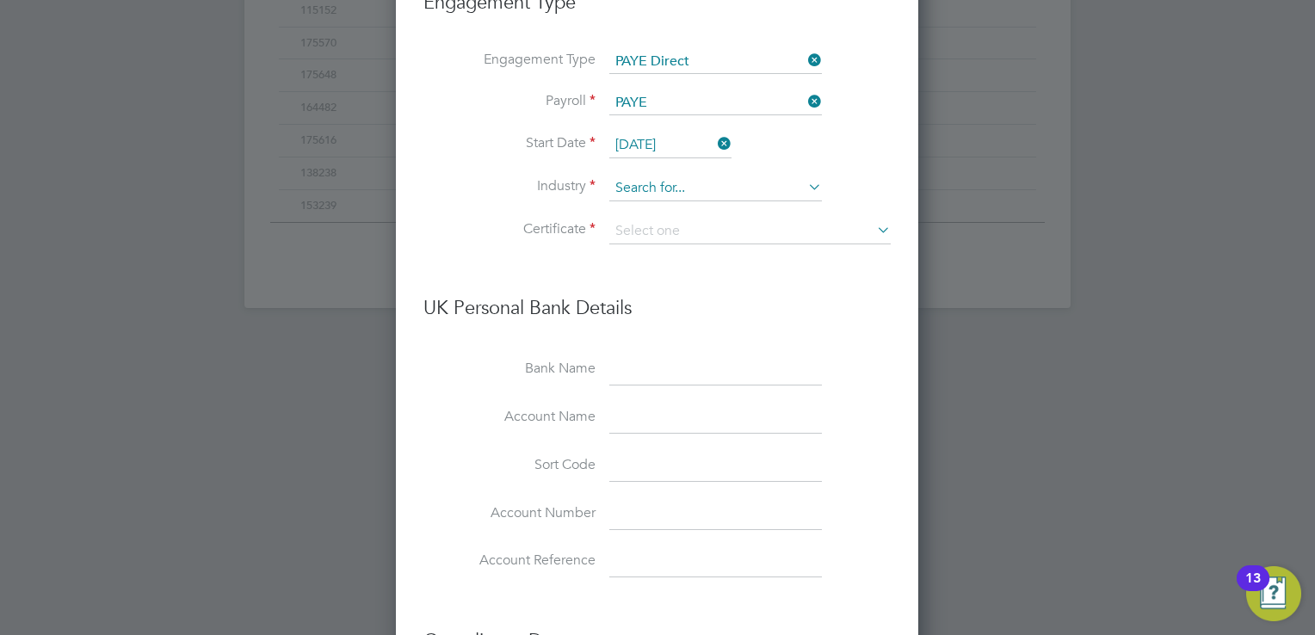
click at [632, 185] on input at bounding box center [715, 189] width 213 height 26
click at [642, 200] on li "Man ufacturing" at bounding box center [715, 206] width 213 height 23
type input "Manufacturing"
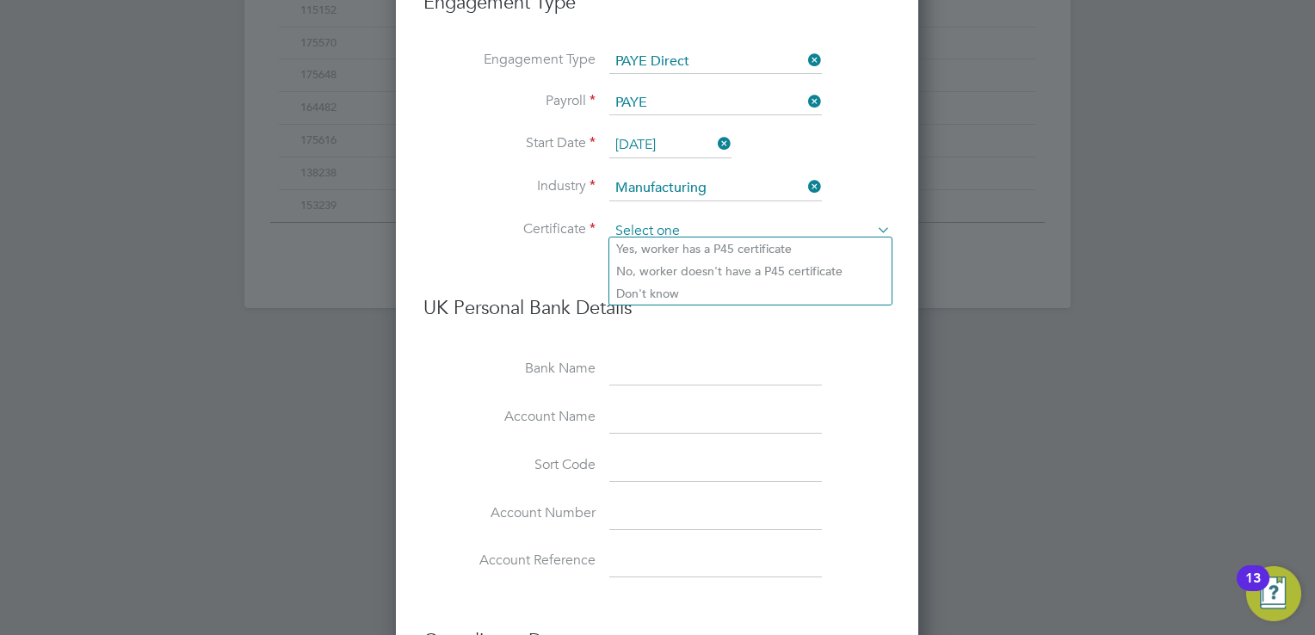
click at [642, 219] on input at bounding box center [749, 232] width 281 height 26
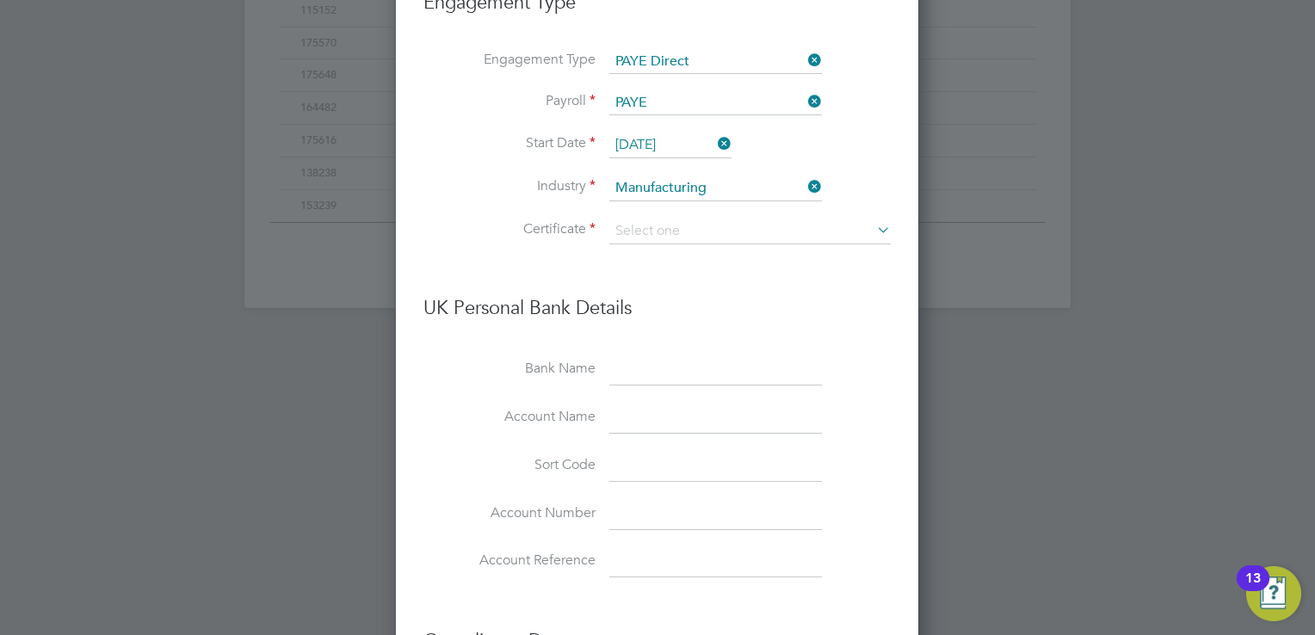
click at [661, 289] on li "Don't know" at bounding box center [750, 293] width 282 height 22
type input "Don't know"
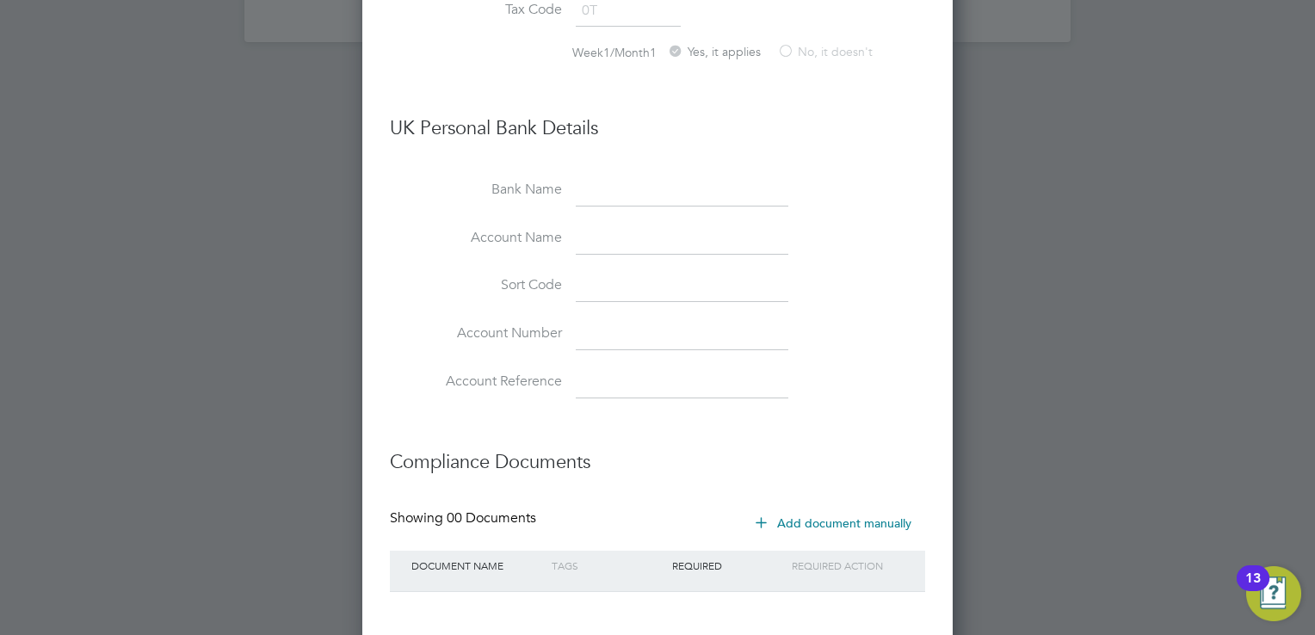
scroll to position [1474, 0]
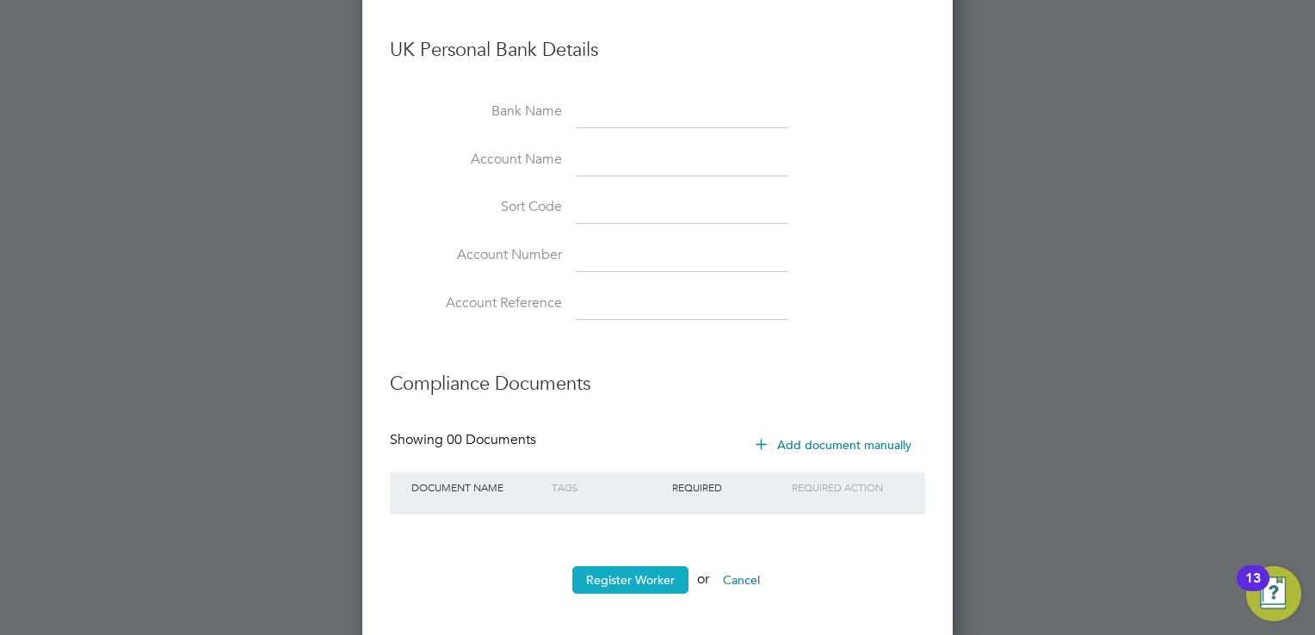
click at [603, 573] on button "Register Worker" at bounding box center [630, 580] width 116 height 28
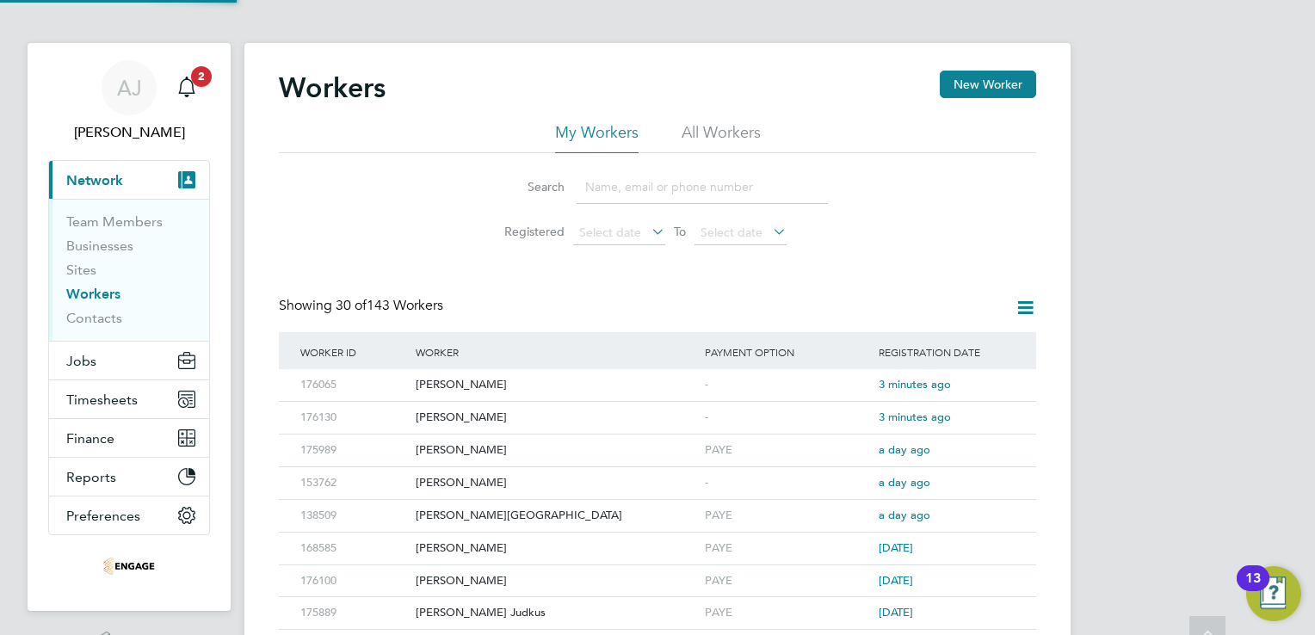
scroll to position [0, 0]
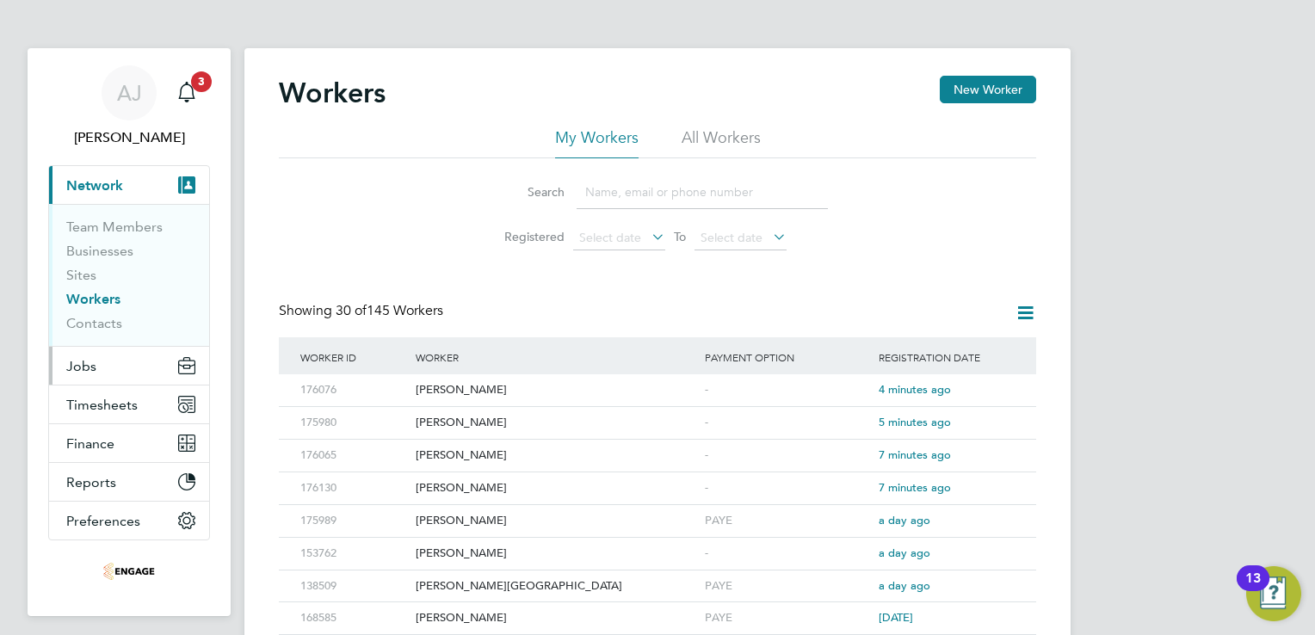
click at [89, 361] on span "Jobs" at bounding box center [81, 366] width 30 height 16
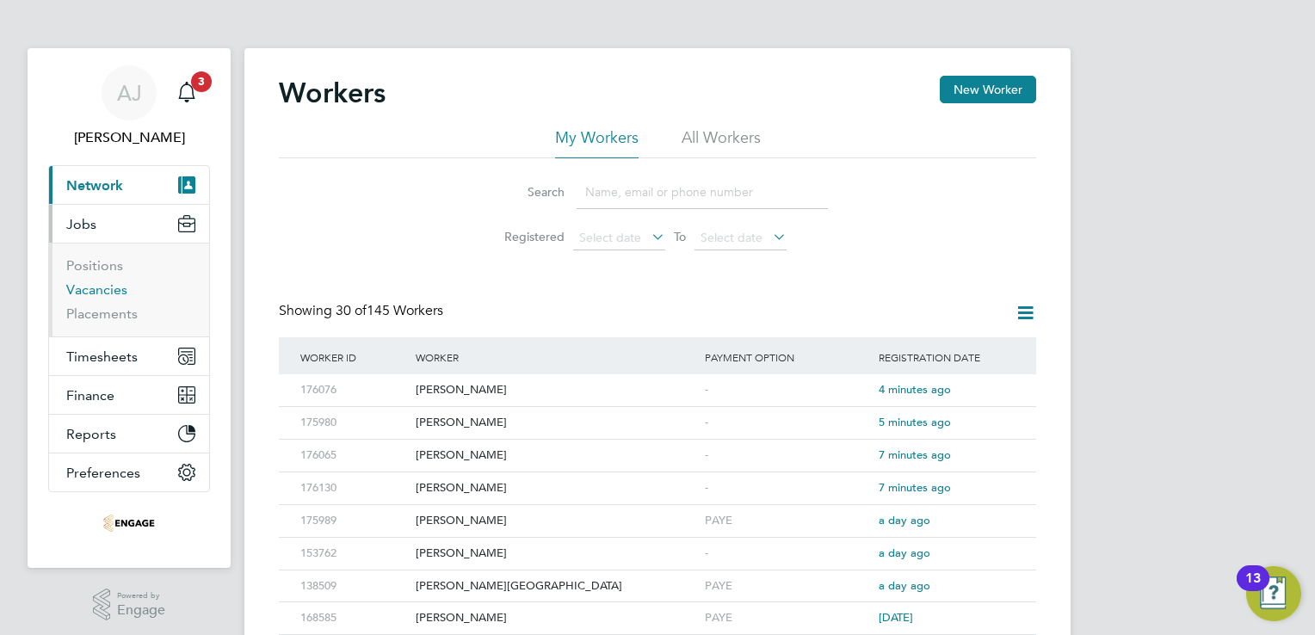
click at [108, 284] on link "Vacancies" at bounding box center [96, 289] width 61 height 16
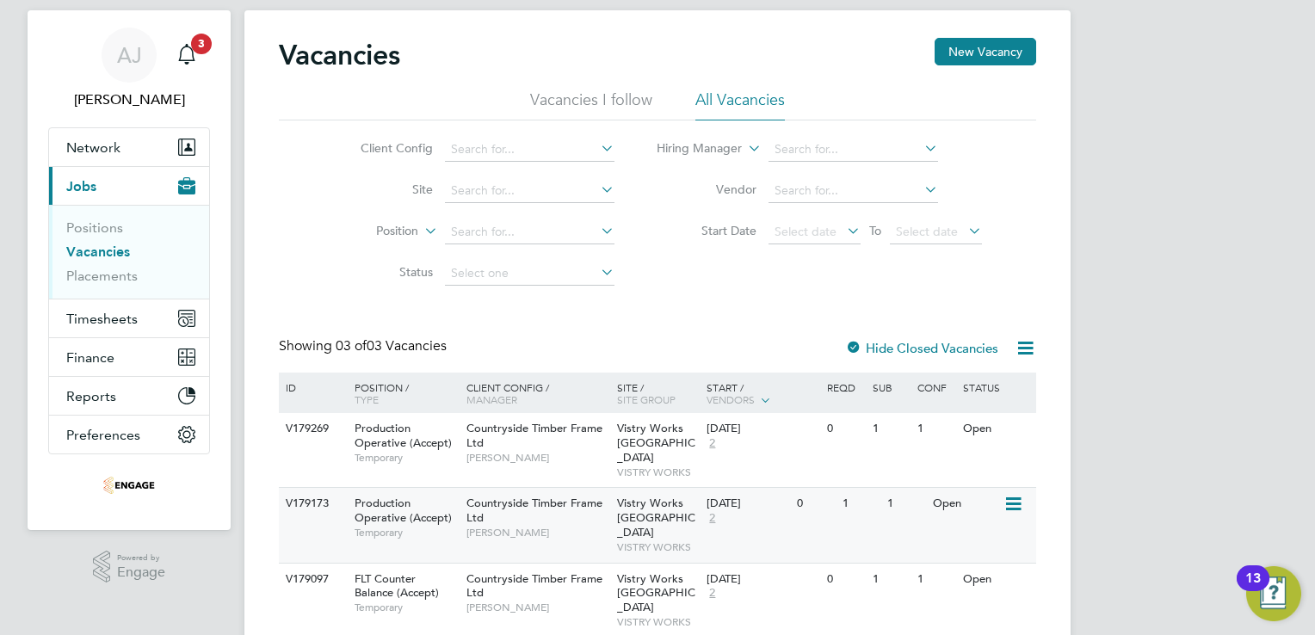
scroll to position [59, 0]
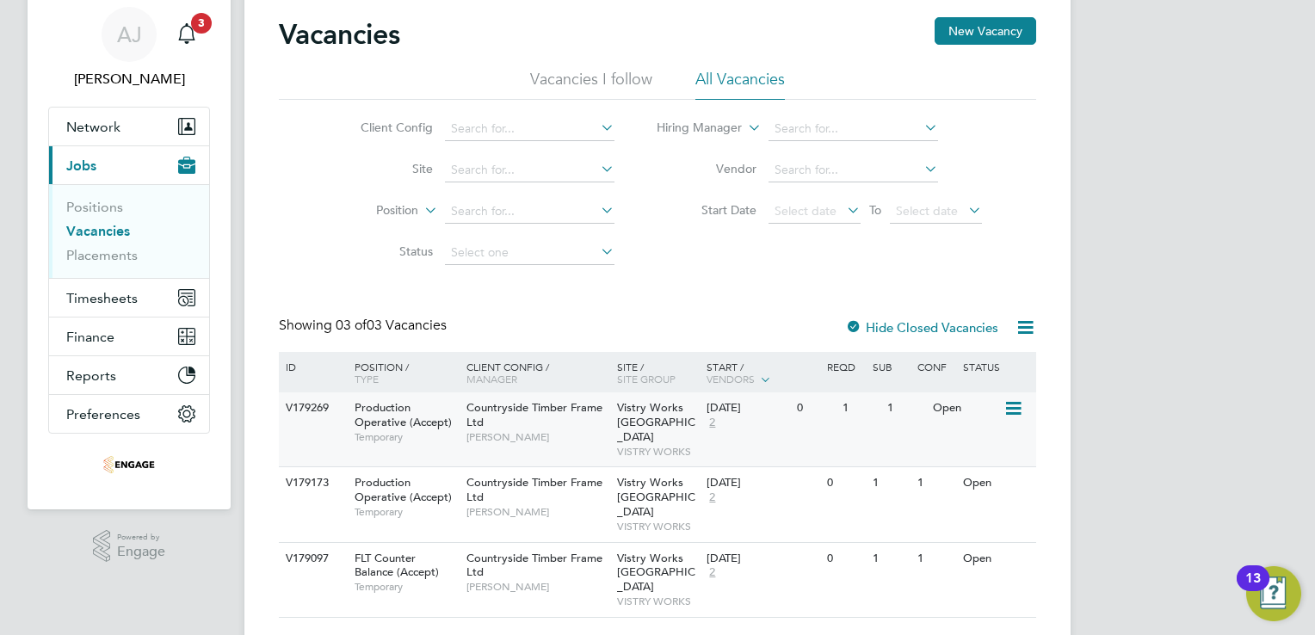
click at [1011, 411] on icon at bounding box center [1011, 408] width 17 height 21
click at [379, 408] on span "Production Operative (Accept)" at bounding box center [403, 414] width 97 height 29
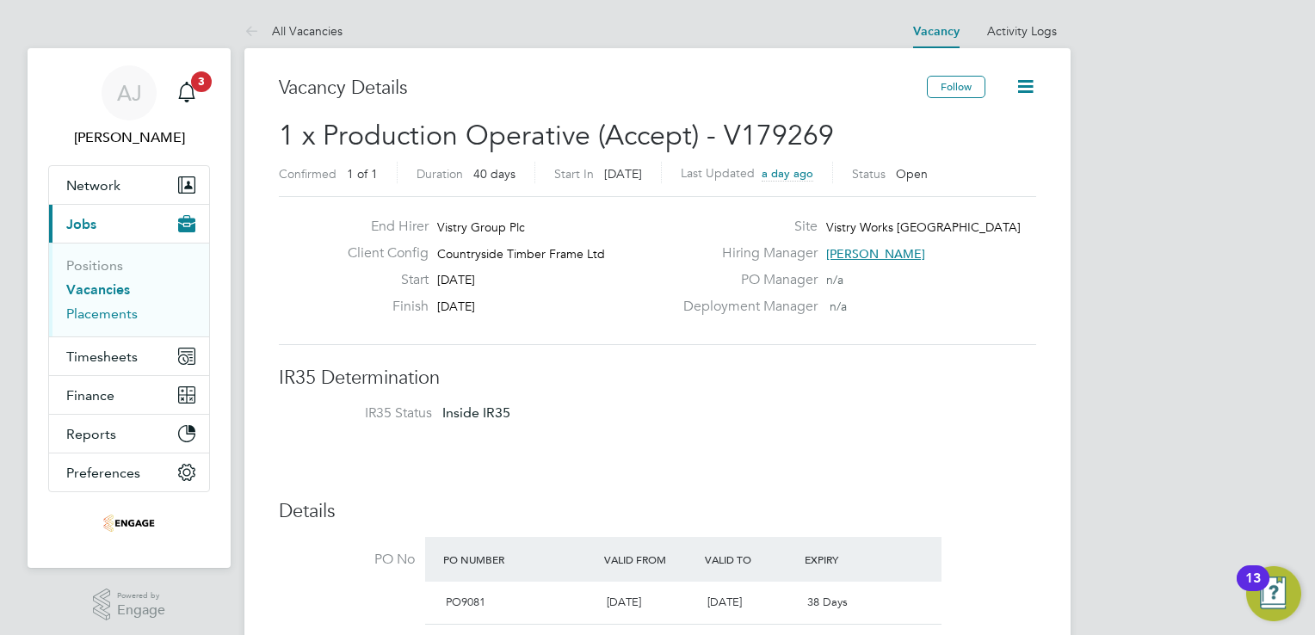
click at [96, 316] on link "Placements" at bounding box center [101, 313] width 71 height 16
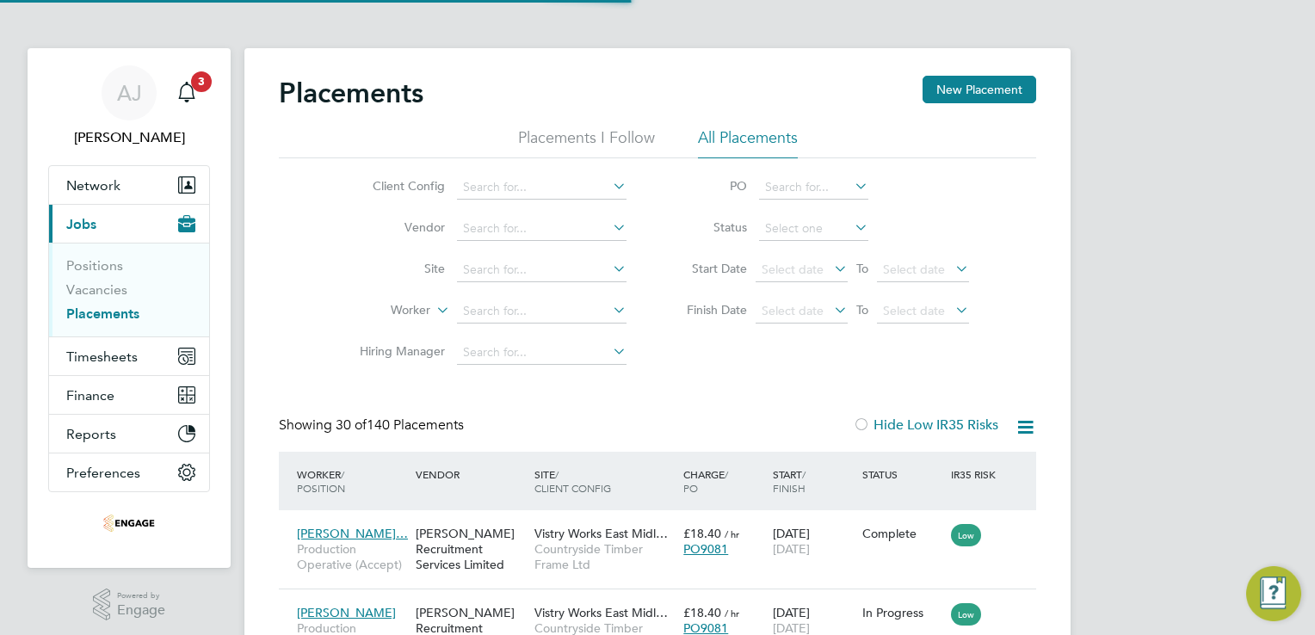
scroll to position [65, 120]
click at [94, 356] on span "Timesheets" at bounding box center [101, 357] width 71 height 16
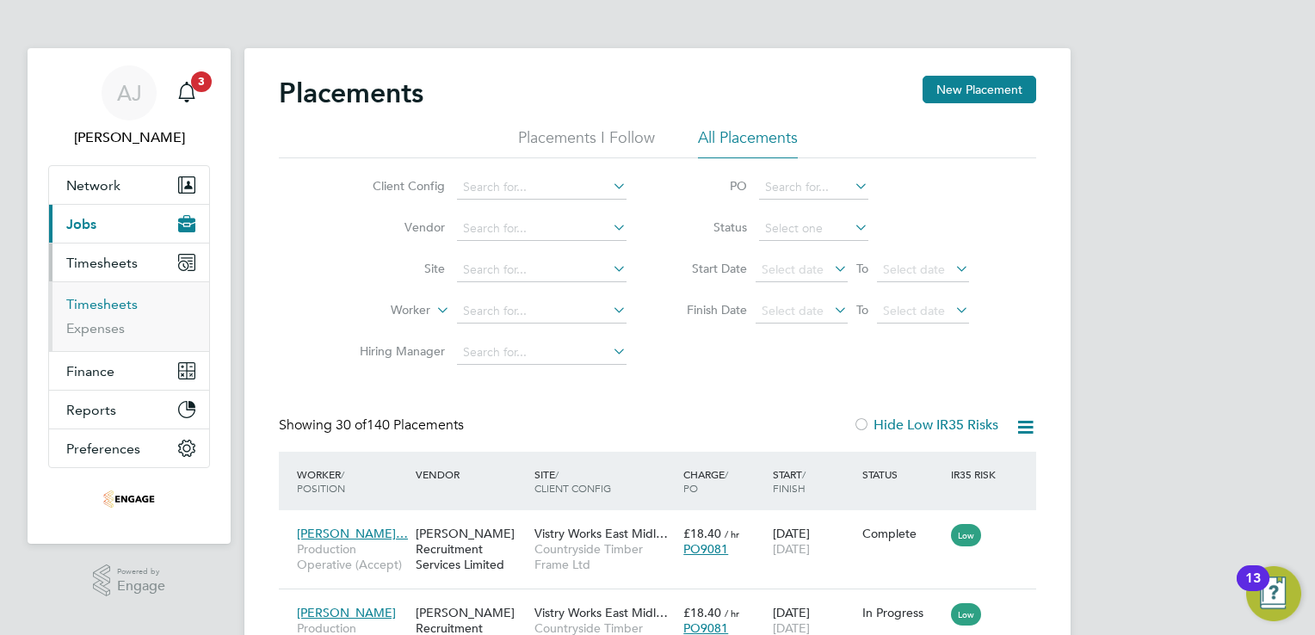
click at [100, 305] on link "Timesheets" at bounding box center [101, 304] width 71 height 16
